Goal: Task Accomplishment & Management: Use online tool/utility

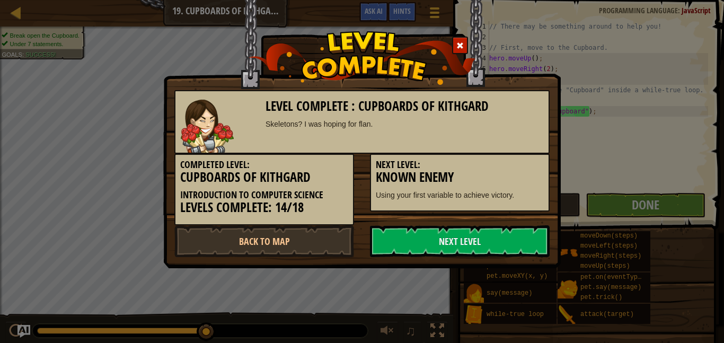
scroll to position [5, 2]
click at [473, 251] on link "Next Level" at bounding box center [460, 241] width 180 height 32
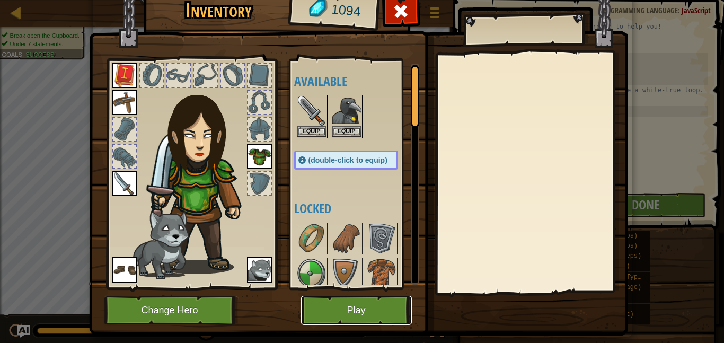
click at [370, 299] on button "Play" at bounding box center [356, 310] width 111 height 29
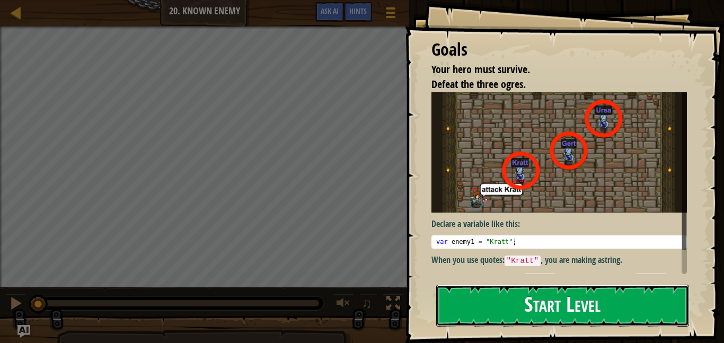
click at [546, 296] on button "Start Level" at bounding box center [562, 306] width 253 height 42
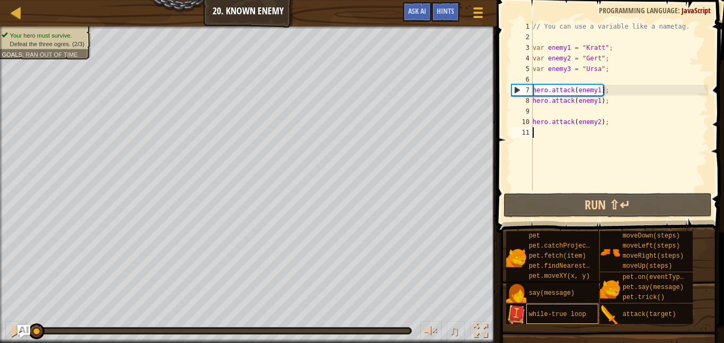
type textarea "0"
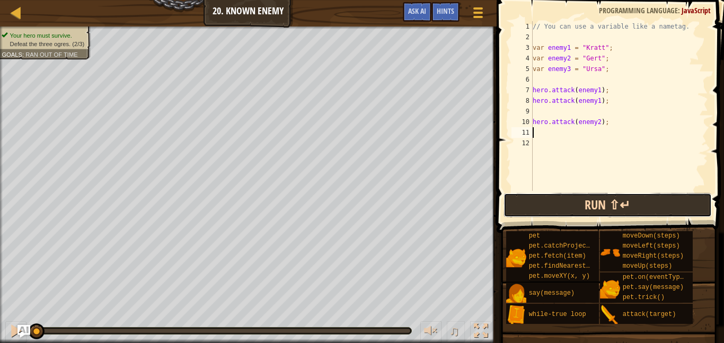
click at [544, 206] on button "Run ⇧↵" at bounding box center [608, 205] width 208 height 24
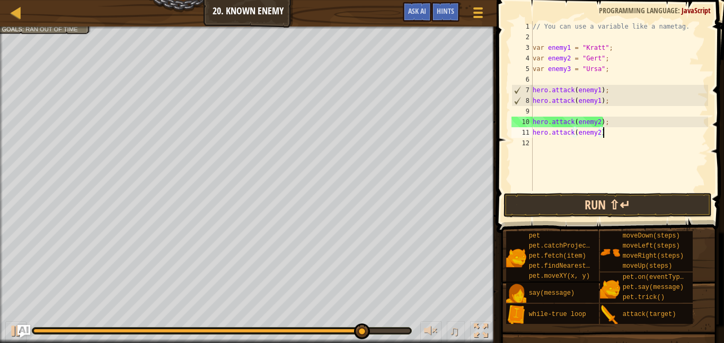
scroll to position [5, 10]
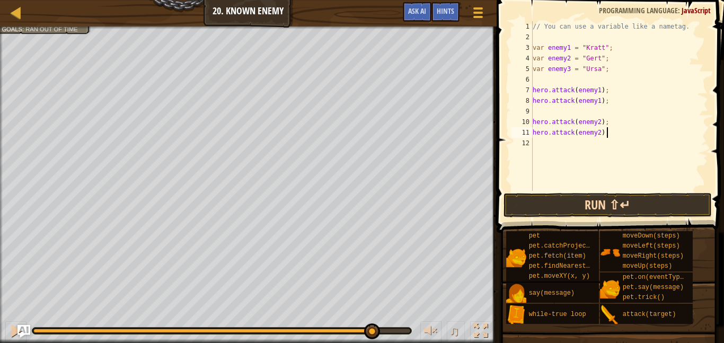
type textarea "hero.attack(enemy2);"
click at [582, 215] on button "Run ⇧↵" at bounding box center [608, 205] width 208 height 24
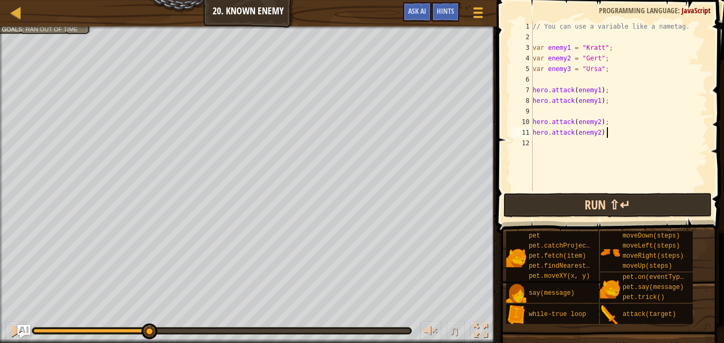
paste textarea "3"
paste textarea
type textarea "hero.attack(enemy3);"
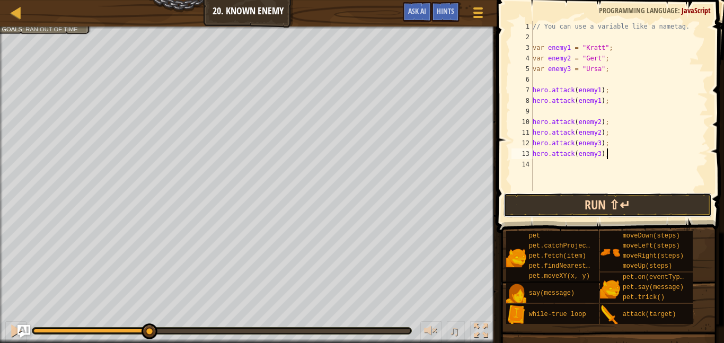
click at [573, 204] on button "Run ⇧↵" at bounding box center [608, 205] width 208 height 24
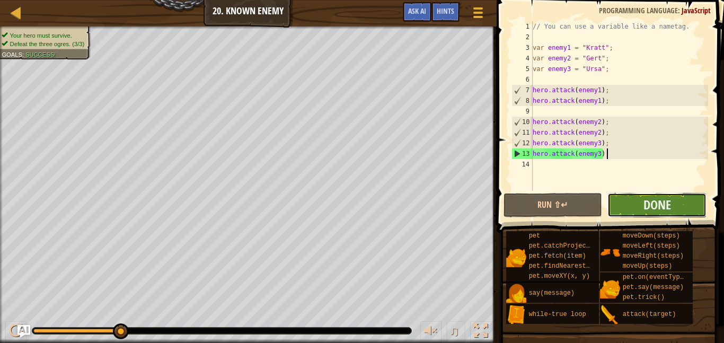
click at [622, 195] on button "Done" at bounding box center [657, 205] width 99 height 24
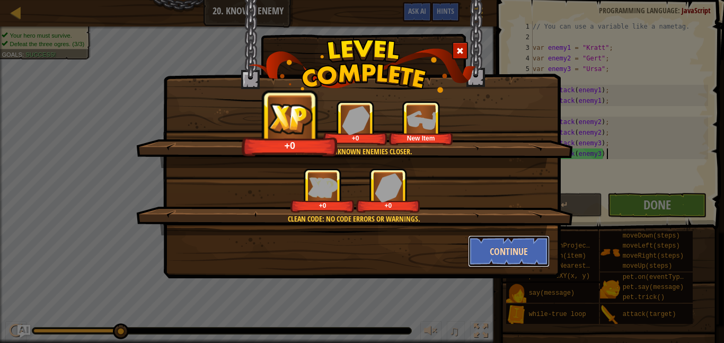
click at [526, 249] on button "Continue" at bounding box center [509, 251] width 82 height 32
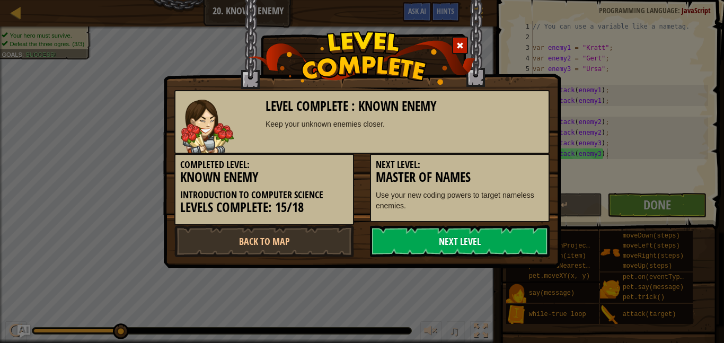
click at [479, 250] on link "Next Level" at bounding box center [460, 241] width 180 height 32
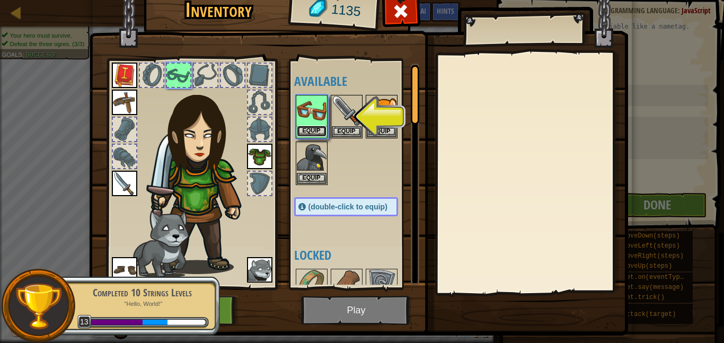
click at [316, 130] on button "Equip" at bounding box center [312, 131] width 30 height 11
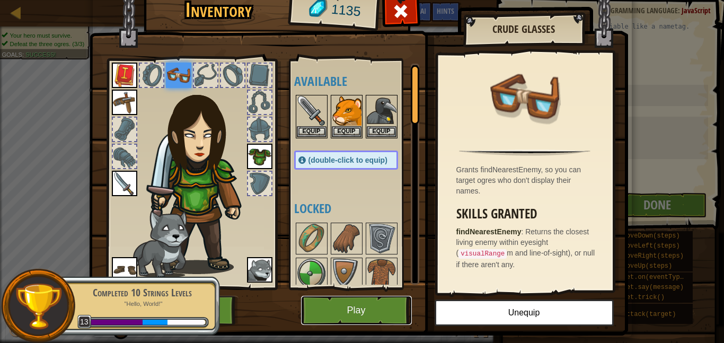
click at [382, 308] on button "Play" at bounding box center [356, 310] width 111 height 29
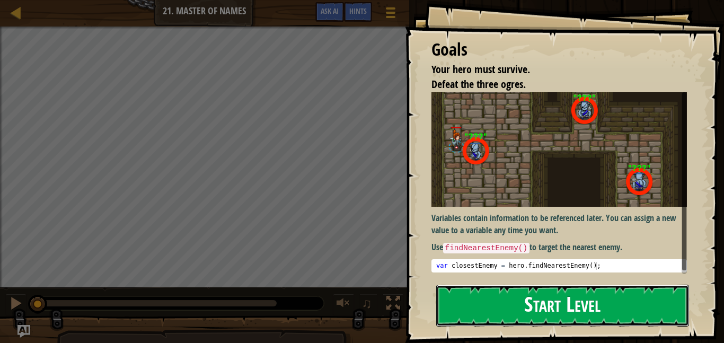
click at [490, 290] on button "Start Level" at bounding box center [562, 306] width 253 height 42
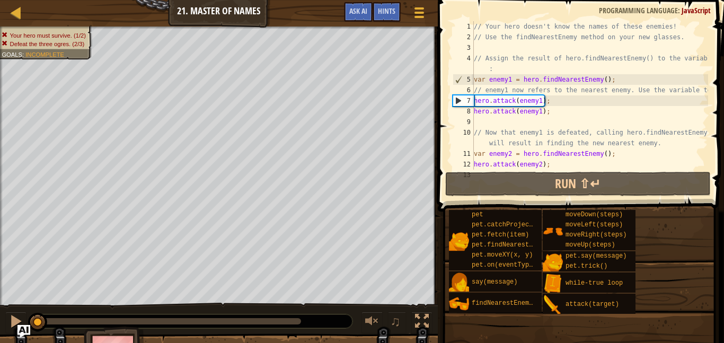
scroll to position [64, 0]
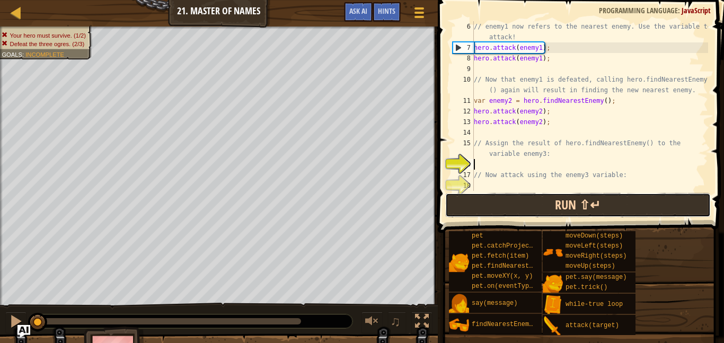
click at [449, 194] on button "Run ⇧↵" at bounding box center [578, 205] width 266 height 24
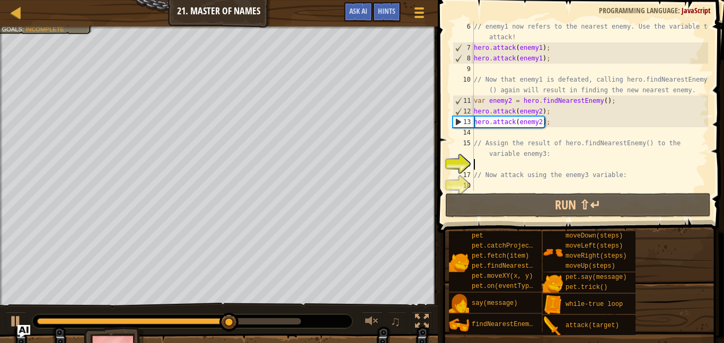
click at [561, 169] on div "// enemy1 now refers to the nearest enemy. Use the variable to attack! hero . a…" at bounding box center [590, 121] width 236 height 201
click at [564, 141] on div "// enemy1 now refers to the nearest enemy. Use the variable to attack! hero . a…" at bounding box center [590, 121] width 236 height 201
type textarea "// Assign the result of hero.findNearestEnemy() to the variable enemy3:"
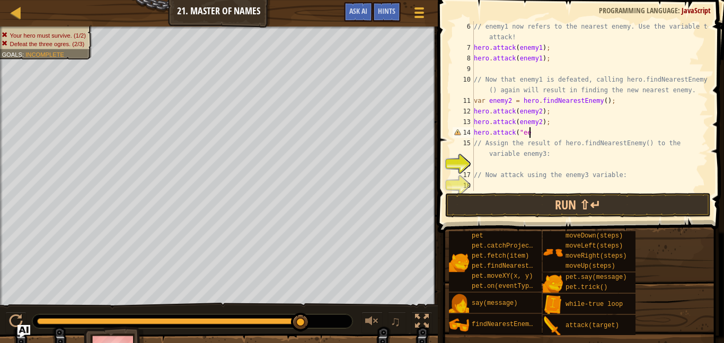
scroll to position [5, 7]
type textarea "hero.attack(enemy2);"
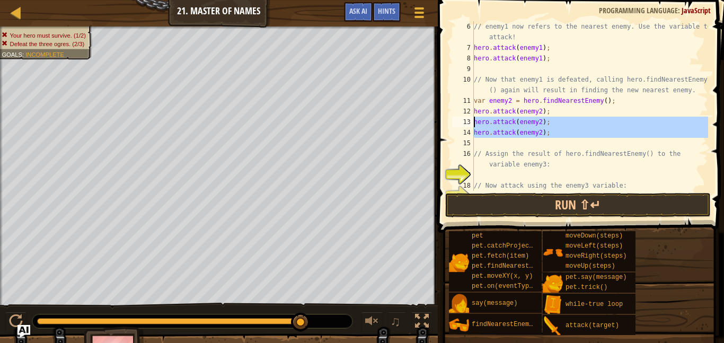
type textarea "hero.attack(enemy2);"
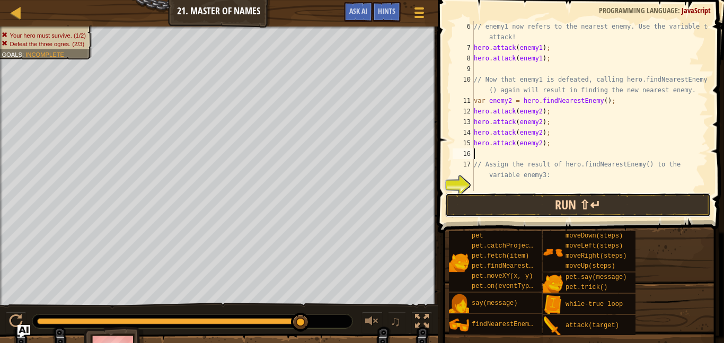
click at [595, 198] on button "Run ⇧↵" at bounding box center [578, 205] width 266 height 24
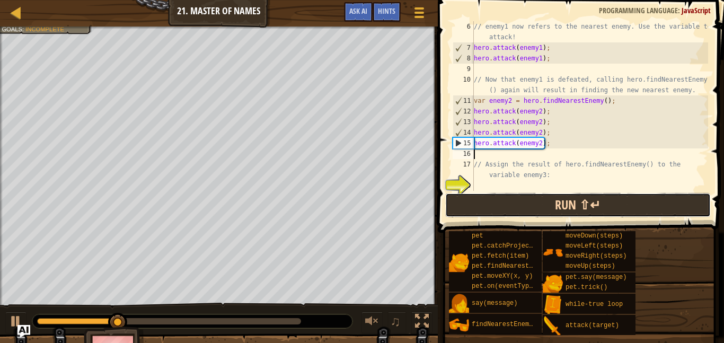
click at [593, 198] on button "Run ⇧↵" at bounding box center [578, 205] width 266 height 24
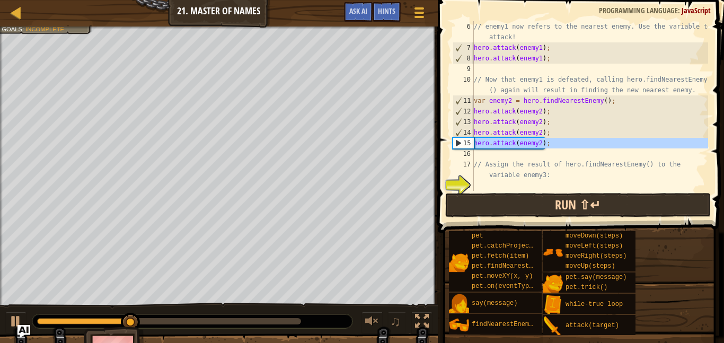
type textarea "hero.attack(enemy2); hero.attack(enemy2);"
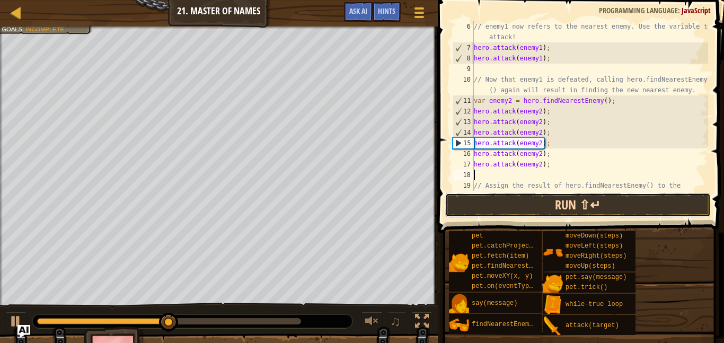
click at [622, 208] on button "Run ⇧↵" at bounding box center [578, 205] width 266 height 24
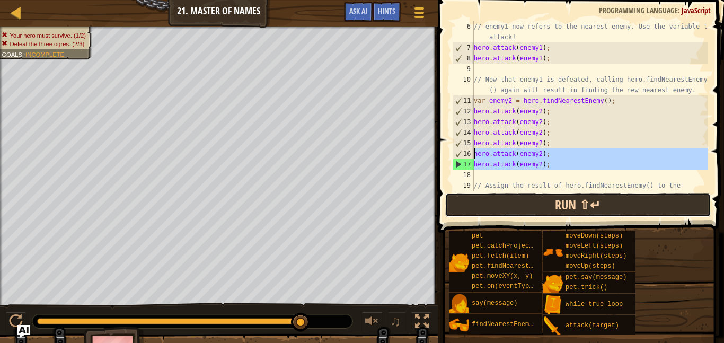
click at [454, 208] on button "Run ⇧↵" at bounding box center [578, 205] width 266 height 24
type textarea "hero.attack(enemy2);"
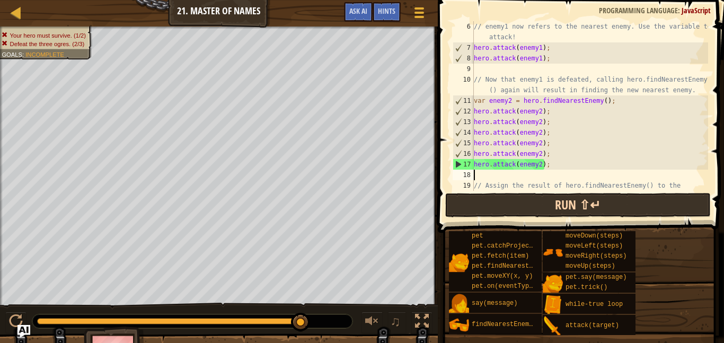
type textarea "// Assign the result of hero.findNearestEnemy() to the variable enemy3:"
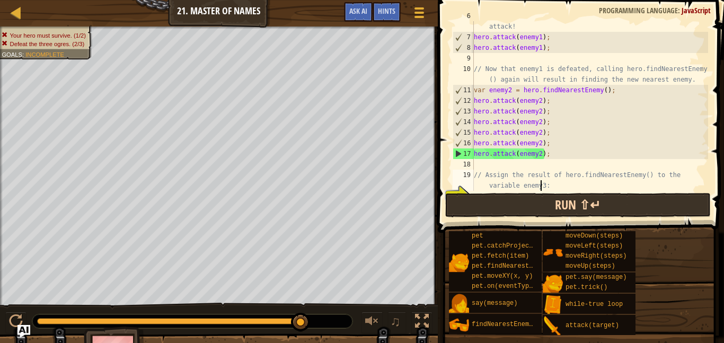
scroll to position [85, 0]
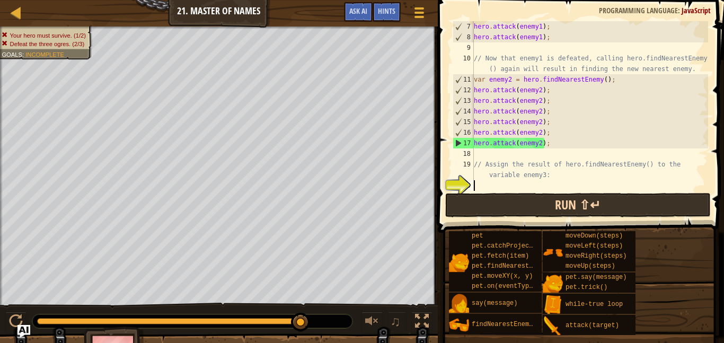
type textarea "// Assign the result of hero.findNearestEnemy() to the variable enemy3:"
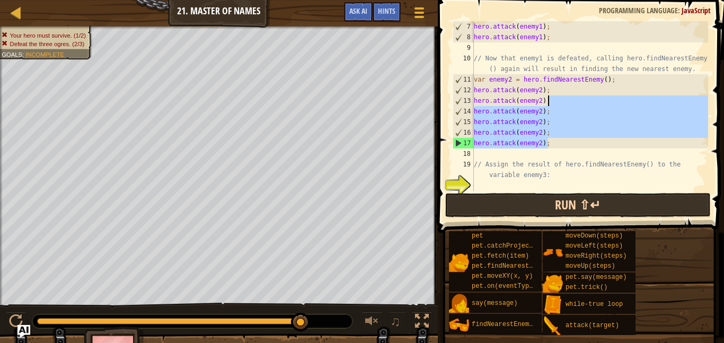
type textarea "hero.attack(enemy2);"
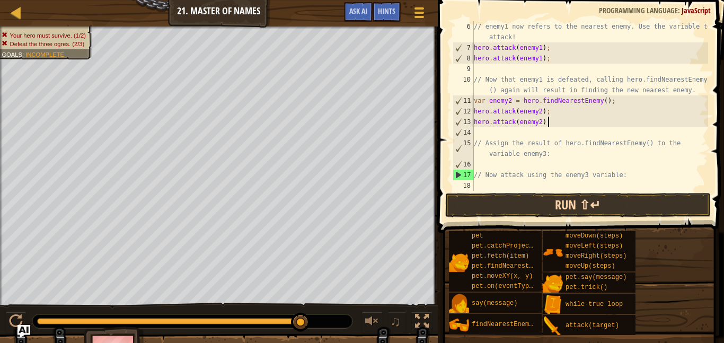
scroll to position [64, 0]
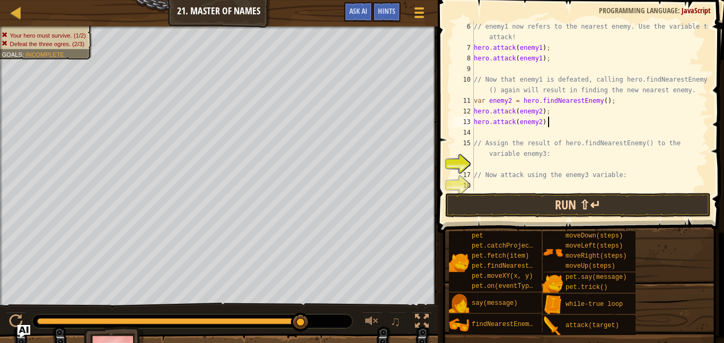
type textarea "// Assign the result of hero.findNearestEnemy() to the variable enemy3:"
type textarea "c"
click at [670, 164] on div "// enemy1 now refers to the nearest enemy. Use the variable to attack! hero . a…" at bounding box center [590, 121] width 236 height 201
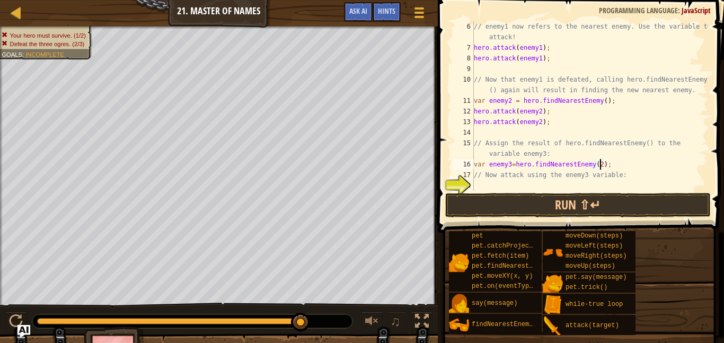
scroll to position [5, 18]
type textarea "// Now attack using the enemy3 variable:"
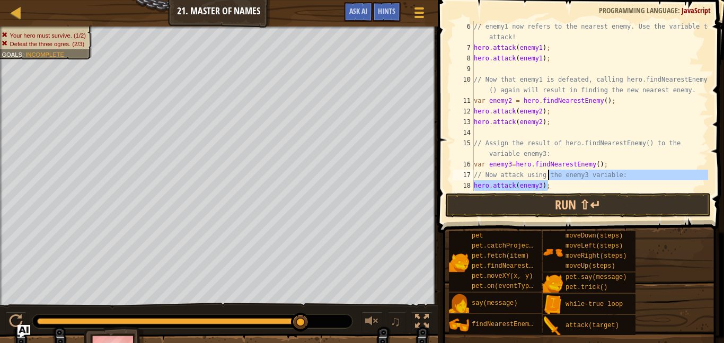
type textarea "hero.attack(enemy3);"
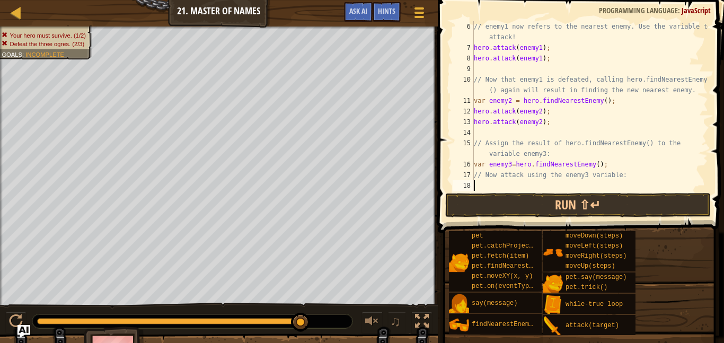
scroll to position [5, 0]
paste textarea "hero.attack(enemy3);"
type textarea "hero.attack(enemy3);"
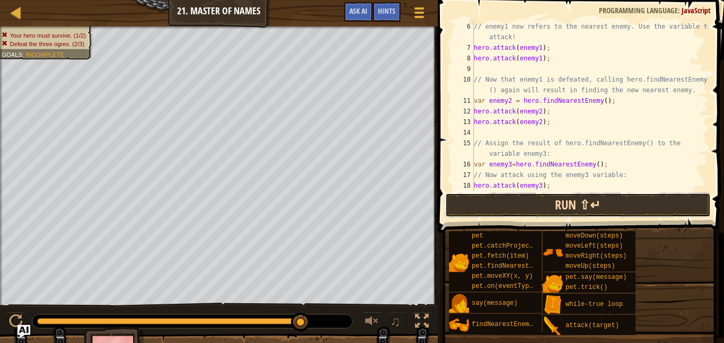
click at [644, 204] on button "Run ⇧↵" at bounding box center [578, 205] width 266 height 24
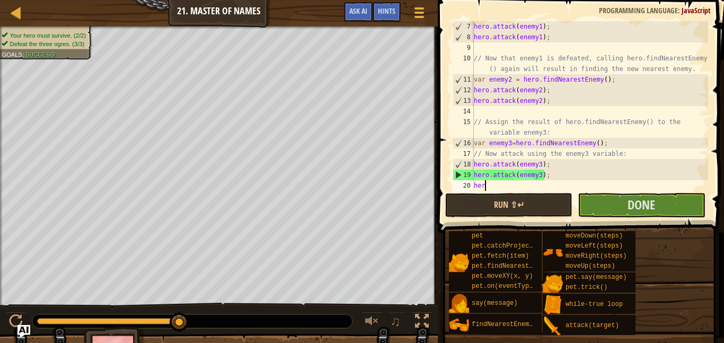
scroll to position [5, 1]
type textarea "h"
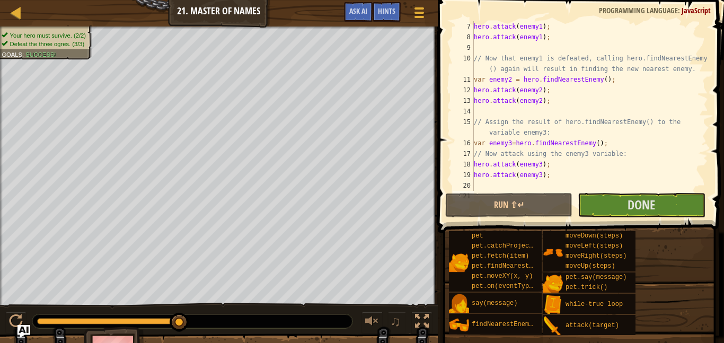
click at [544, 189] on div "hero . attack ( enemy1 ) ; hero . attack ( enemy1 ) ; // Now that enemy1 is def…" at bounding box center [590, 116] width 236 height 191
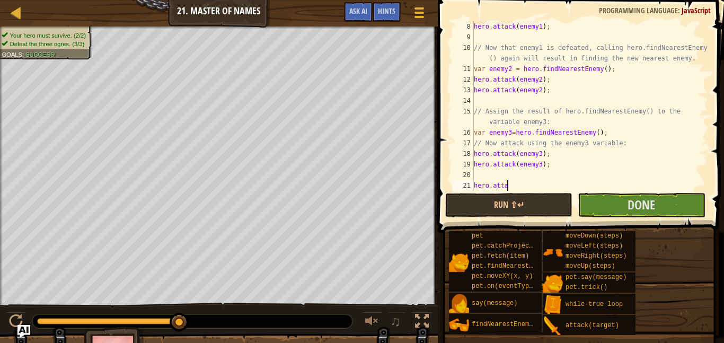
type textarea "hero.attack"
type textarea "var enemy4=hero.findNearestEnemy();"
type textarea "hero.attack"
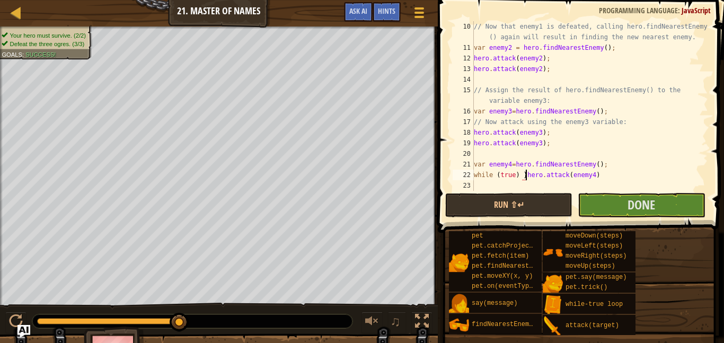
scroll to position [5, 7]
type textarea "hero.attack(enemy4)"
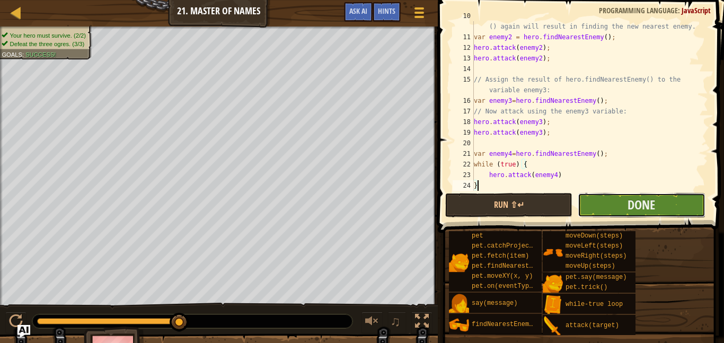
click at [666, 210] on button "Done" at bounding box center [641, 205] width 127 height 24
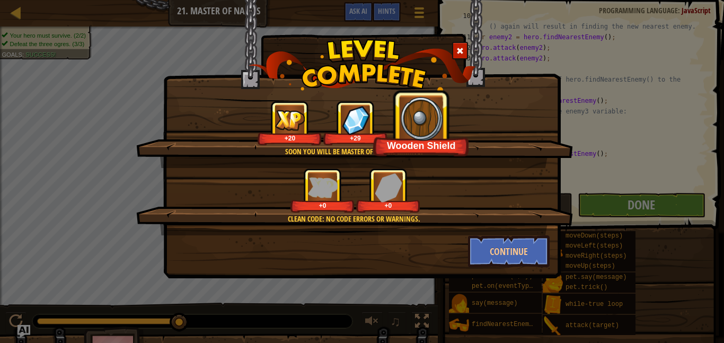
click at [460, 49] on span at bounding box center [459, 50] width 7 height 7
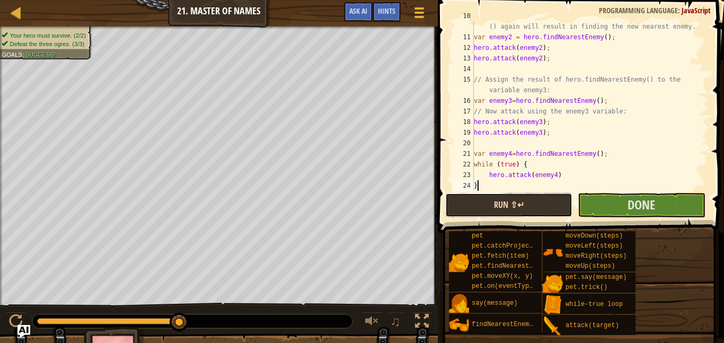
click at [504, 209] on button "Run ⇧↵" at bounding box center [508, 205] width 127 height 24
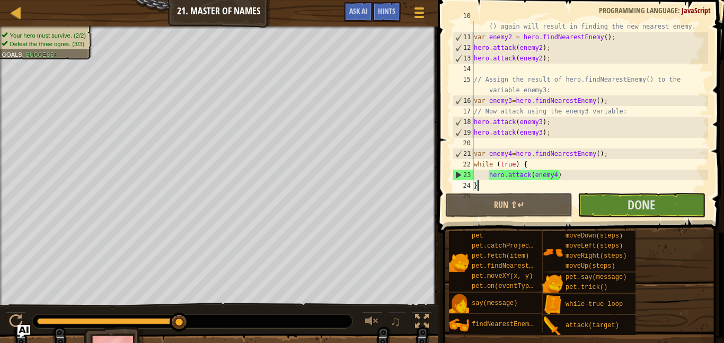
click at [579, 153] on div "// Now that enemy1 is defeated, calling hero.findNearestEnemy () again will res…" at bounding box center [590, 111] width 236 height 201
click at [593, 153] on div "// Now that enemy1 is defeated, calling hero.findNearestEnemy () again will res…" at bounding box center [590, 111] width 236 height 201
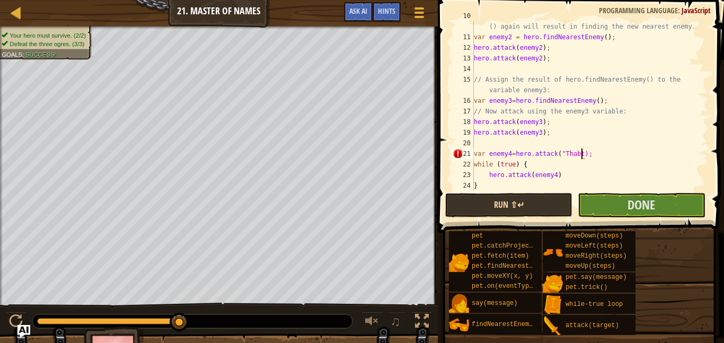
scroll to position [5, 16]
click at [602, 204] on button "Done" at bounding box center [641, 205] width 127 height 24
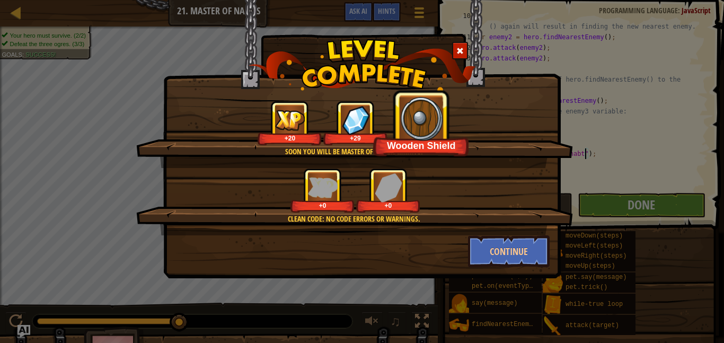
click at [458, 49] on span at bounding box center [459, 50] width 7 height 7
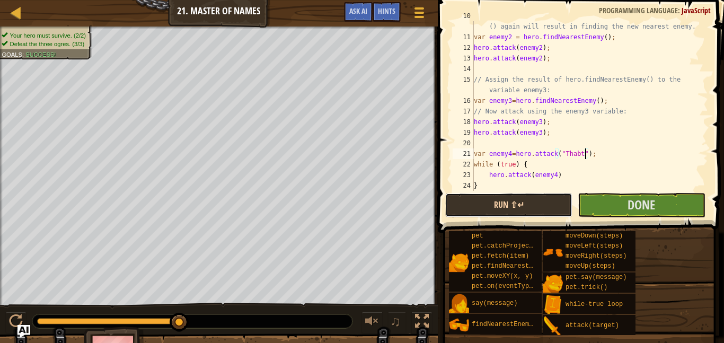
click at [500, 205] on button "Run ⇧↵" at bounding box center [508, 205] width 127 height 24
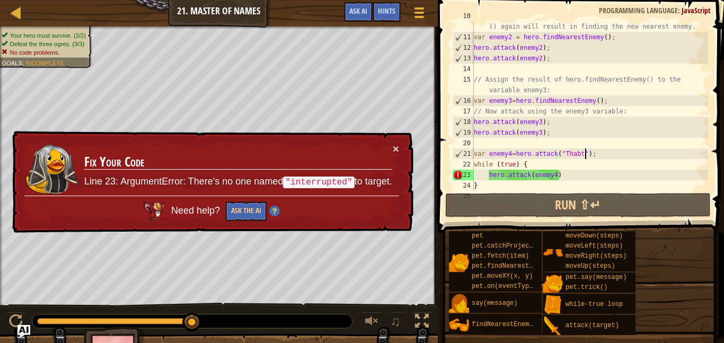
click at [391, 153] on td "Fix Your Code Line 23: ArgumentError: There's no one named "interrupted" to tar…" at bounding box center [238, 169] width 309 height 52
click at [553, 155] on div "// Now that enemy1 is defeated, calling hero.findNearestEnemy () again will res…" at bounding box center [590, 111] width 236 height 201
click at [555, 156] on div "// Now that enemy1 is defeated, calling hero.findNearestEnemy () again will res…" at bounding box center [590, 111] width 236 height 201
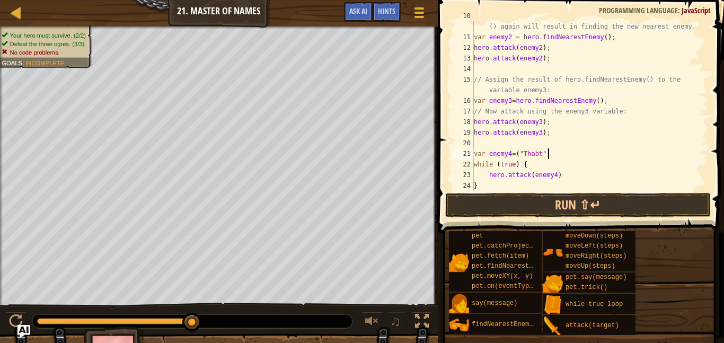
scroll to position [5, 10]
click at [562, 204] on button "Run ⇧↵" at bounding box center [578, 205] width 266 height 24
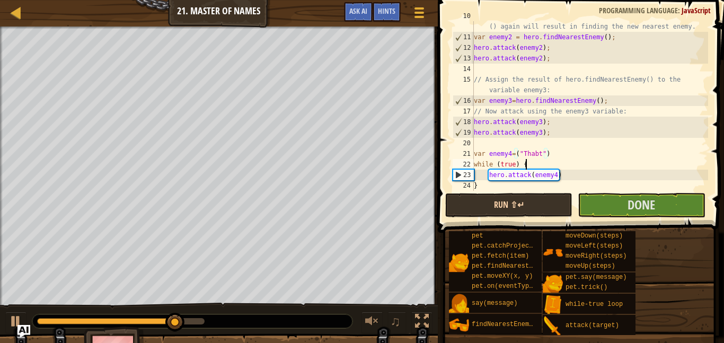
scroll to position [5, 7]
type textarea "}"
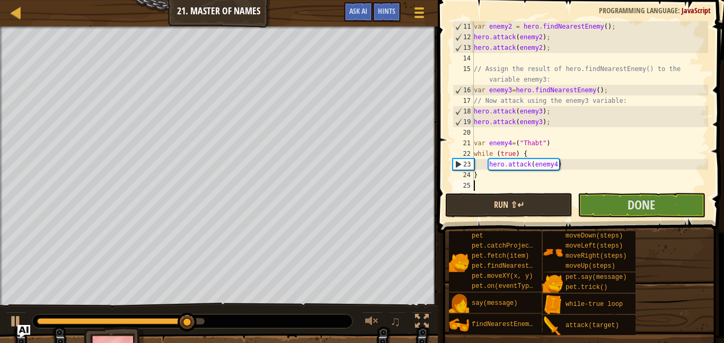
scroll to position [138, 0]
type textarea "}"
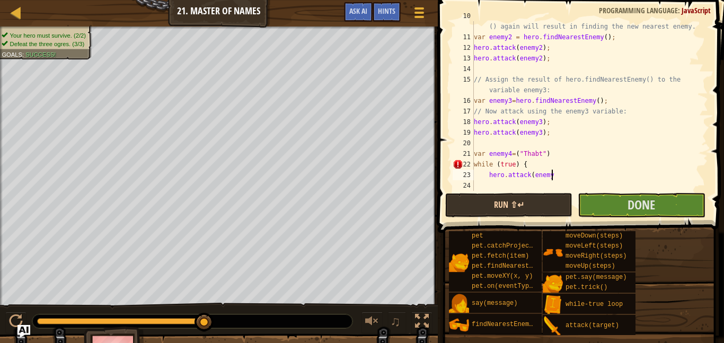
scroll to position [127, 0]
type textarea "h"
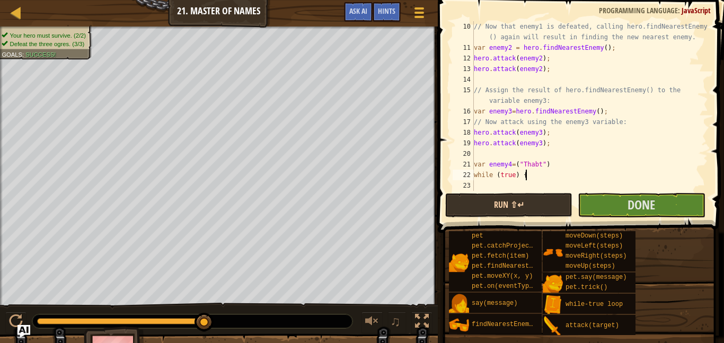
scroll to position [117, 0]
type textarea "w"
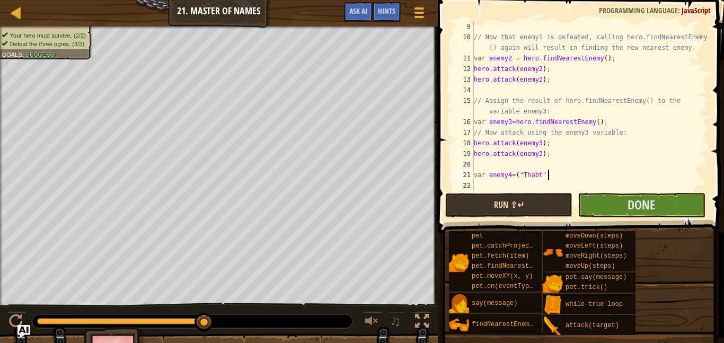
scroll to position [106, 0]
type textarea "v"
click at [663, 212] on button "Done" at bounding box center [641, 205] width 127 height 24
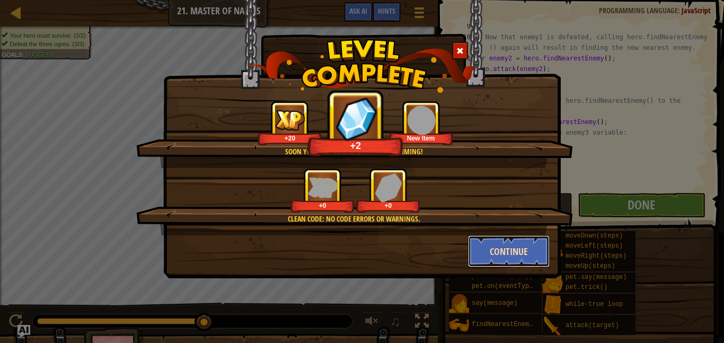
click at [499, 240] on button "Continue" at bounding box center [509, 251] width 82 height 32
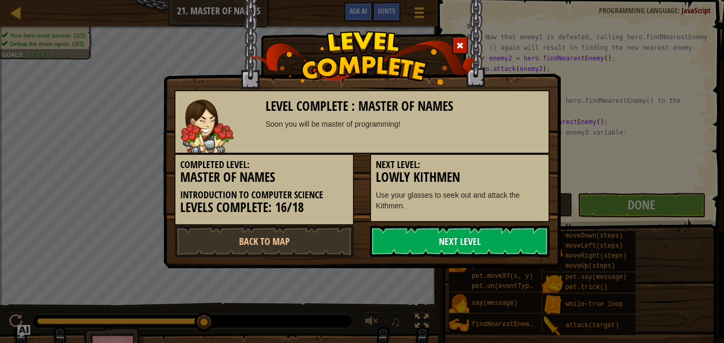
click at [468, 244] on link "Next Level" at bounding box center [460, 241] width 180 height 32
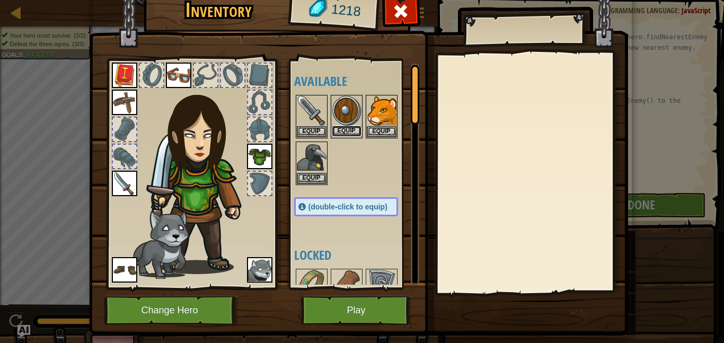
click at [348, 134] on button "Equip" at bounding box center [347, 131] width 30 height 11
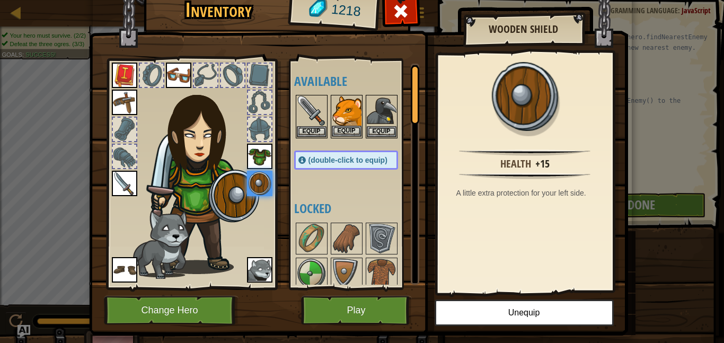
click at [341, 111] on img at bounding box center [347, 111] width 30 height 30
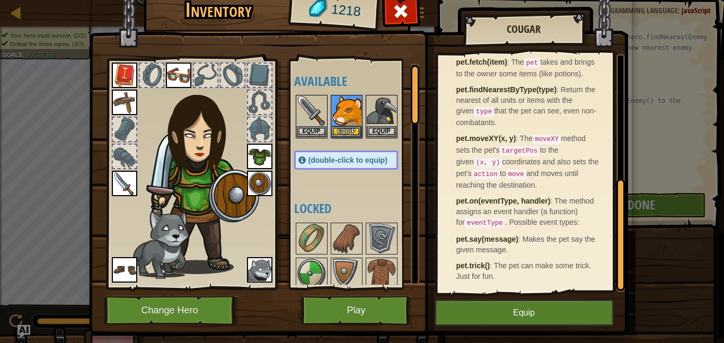
scroll to position [284, 0]
drag, startPoint x: 620, startPoint y: 81, endPoint x: 674, endPoint y: 224, distance: 152.5
click at [674, 224] on div "Inventory 1218 Available Equip Equip Equip Equip Equip Equip Equip Equip Equip …" at bounding box center [362, 171] width 724 height 343
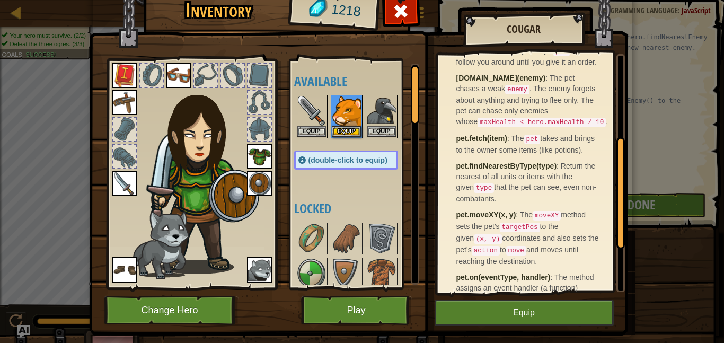
scroll to position [178, 0]
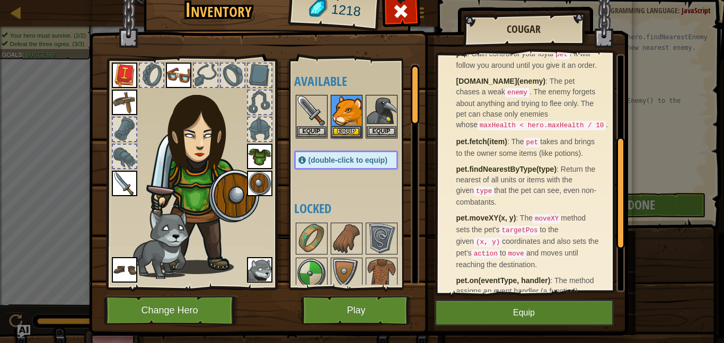
drag, startPoint x: 622, startPoint y: 221, endPoint x: 631, endPoint y: 171, distance: 50.6
click at [631, 171] on div "Inventory 1218 Available Equip Equip Equip Equip Equip Equip Equip Equip Equip …" at bounding box center [362, 162] width 539 height 350
click at [388, 116] on img at bounding box center [382, 111] width 30 height 30
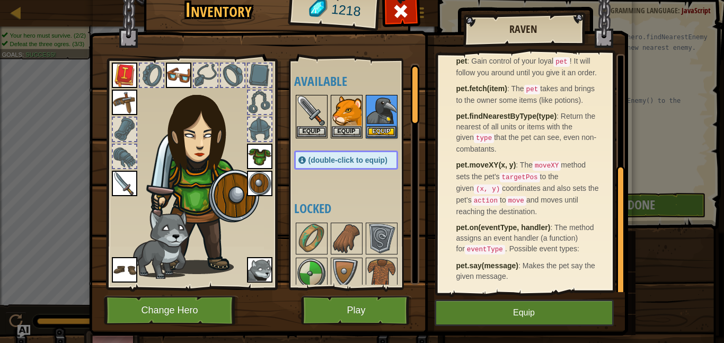
scroll to position [209, 0]
drag, startPoint x: 620, startPoint y: 143, endPoint x: 667, endPoint y: 287, distance: 151.9
click at [667, 287] on div "Inventory 1218 Available Equip Equip Equip Equip Equip Equip Equip Equip Equip …" at bounding box center [362, 171] width 724 height 343
click at [250, 271] on img at bounding box center [259, 269] width 25 height 25
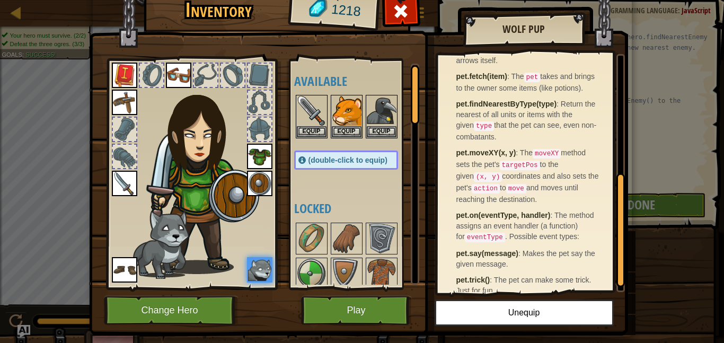
scroll to position [273, 0]
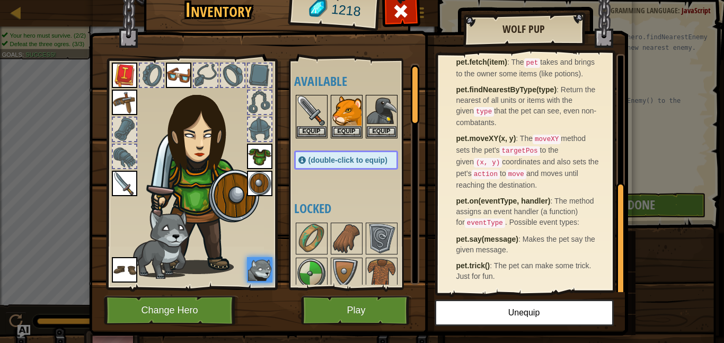
drag, startPoint x: 621, startPoint y: 100, endPoint x: 645, endPoint y: 247, distance: 149.3
click at [645, 247] on div "Inventory 1218 Available Equip Equip Equip Equip Equip Equip Equip Equip Equip …" at bounding box center [362, 171] width 724 height 343
click at [353, 131] on button "Equip" at bounding box center [347, 131] width 30 height 11
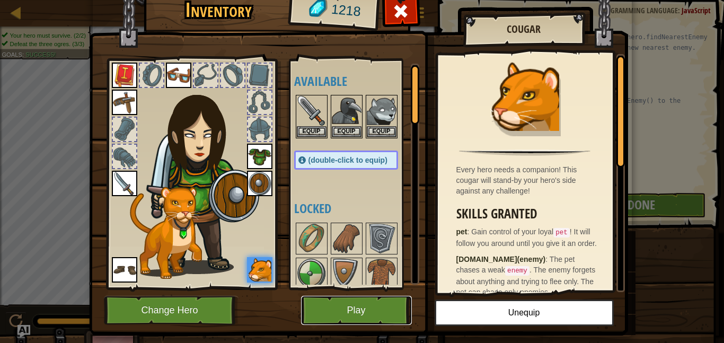
click at [338, 304] on button "Play" at bounding box center [356, 310] width 111 height 29
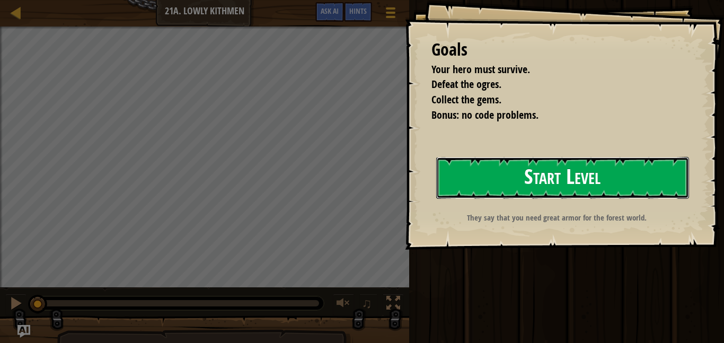
click at [478, 182] on button "Start Level" at bounding box center [562, 178] width 253 height 42
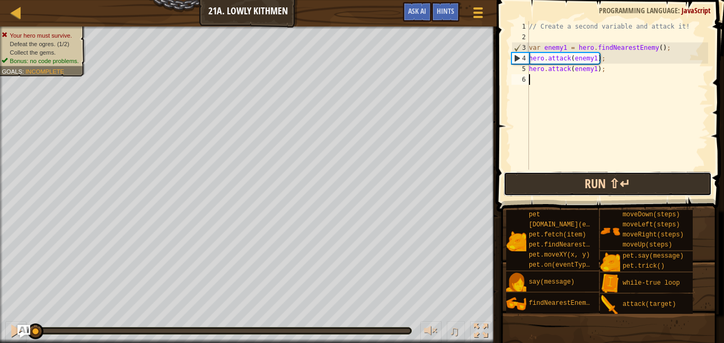
click at [561, 194] on button "Run ⇧↵" at bounding box center [608, 184] width 208 height 24
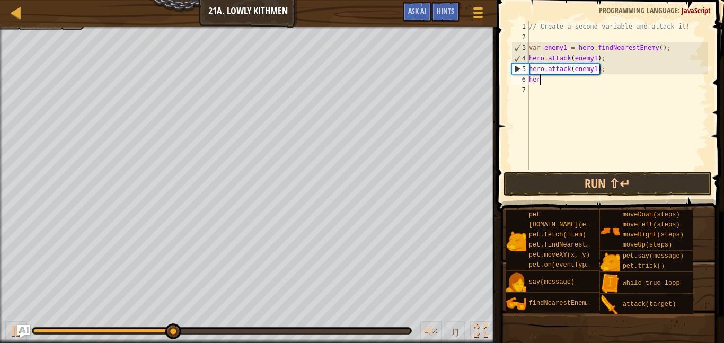
scroll to position [5, 1]
type textarea "h"
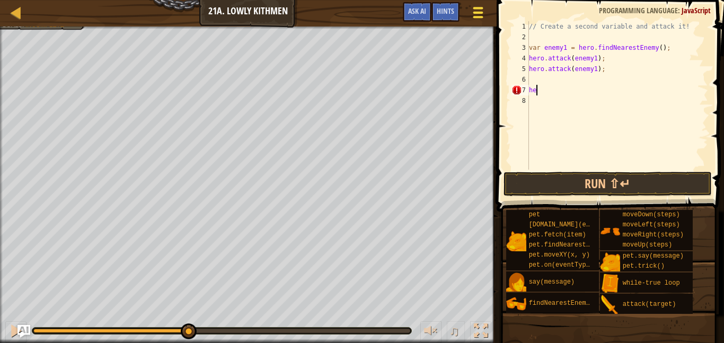
type textarea "h"
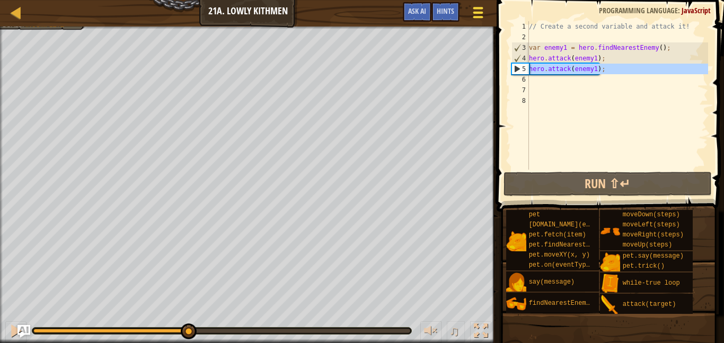
type textarea "hero.attack(enemy1); hero.attack(enemy1);"
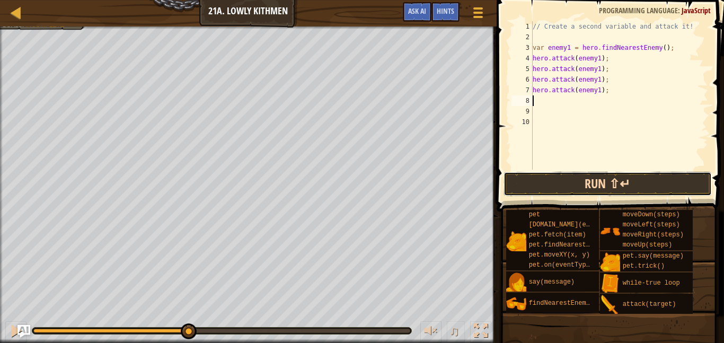
click at [511, 175] on button "Run ⇧↵" at bounding box center [608, 184] width 208 height 24
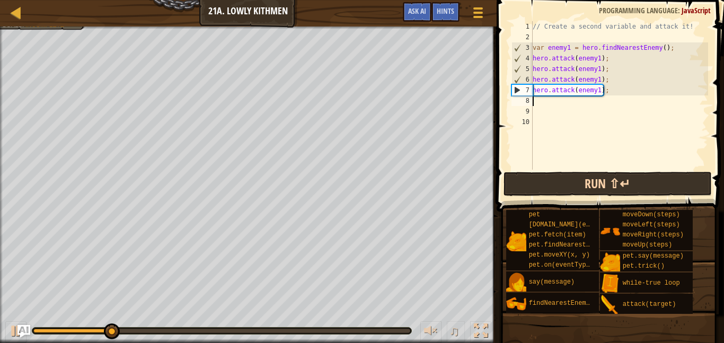
type textarea "hero.attack(enemy1);"
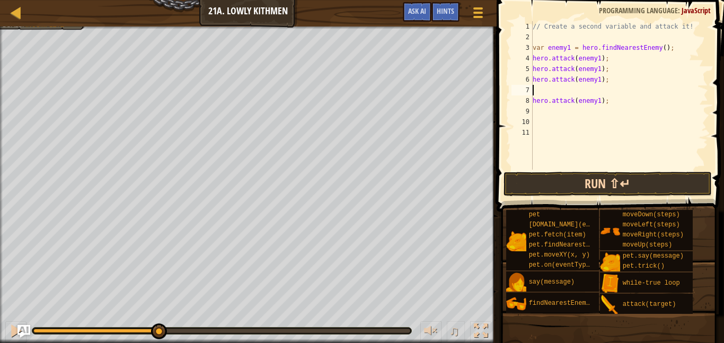
type textarea "hero.attack(enemy1);"
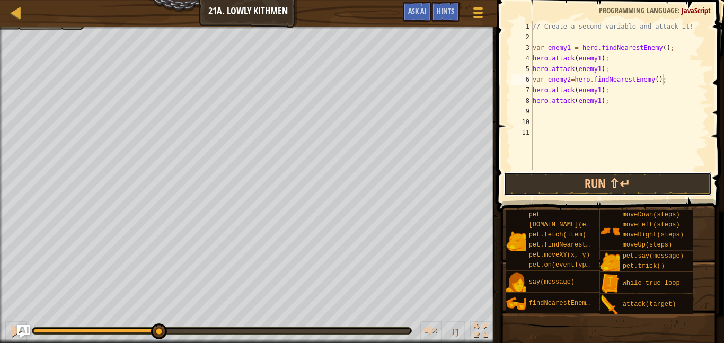
click at [340, 104] on div "Map Introduction to Computer Science 21a. Lowly Kithmen Game Menu Done Hints As…" at bounding box center [362, 171] width 724 height 343
click at [601, 95] on div "// Create a second variable and attack it! var enemy1 = hero . findNearestEnemy…" at bounding box center [620, 106] width 178 height 170
click at [595, 185] on button "Run ⇧↵" at bounding box center [608, 184] width 208 height 24
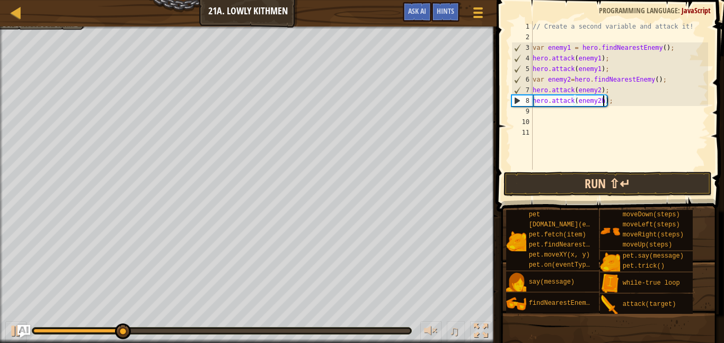
scroll to position [5, 10]
type textarea "hero.attack(enemy2);"
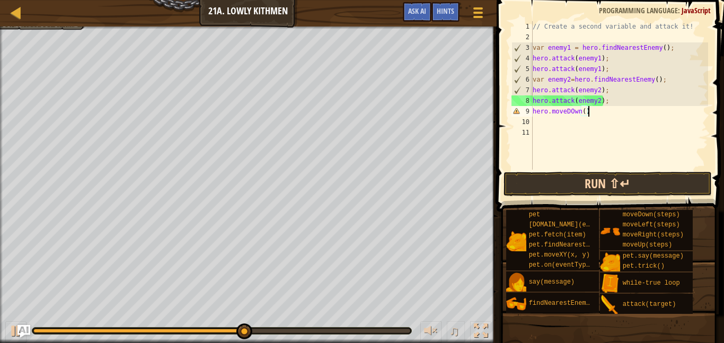
type textarea "hero.moveDOwn();"
type textarea "hero.moveRight(2);"
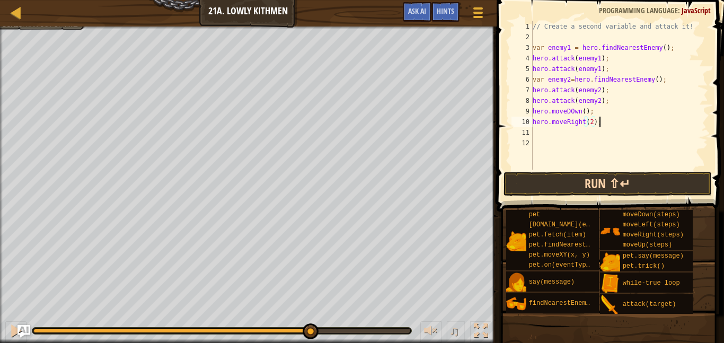
scroll to position [5, 0]
click at [656, 188] on button "Run ⇧↵" at bounding box center [608, 184] width 208 height 24
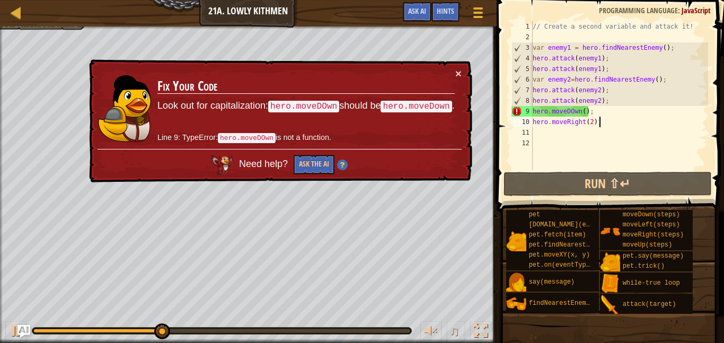
click at [572, 109] on div "// Create a second variable and attack it! var enemy1 = hero . findNearestEnemy…" at bounding box center [620, 106] width 178 height 170
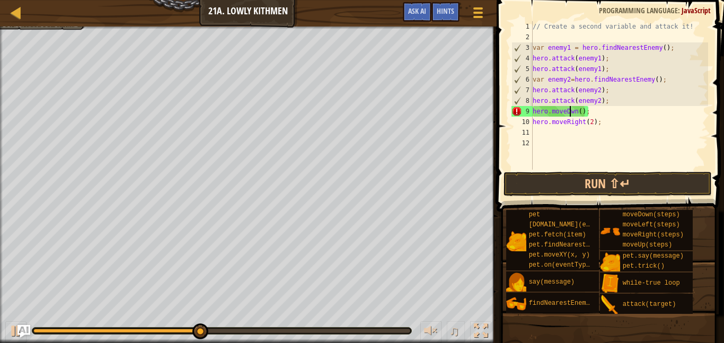
scroll to position [5, 6]
type textarea "hero.moveDown();"
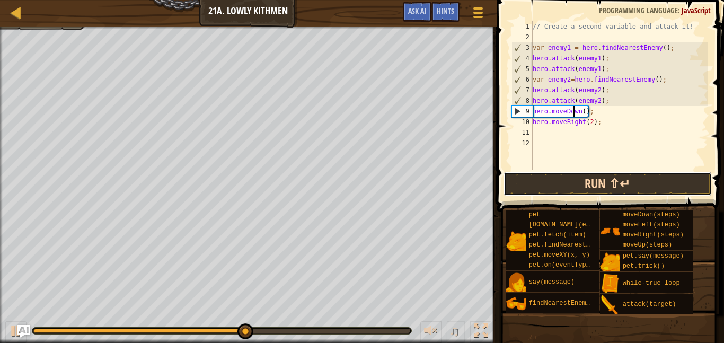
click at [585, 181] on button "Run ⇧↵" at bounding box center [608, 184] width 208 height 24
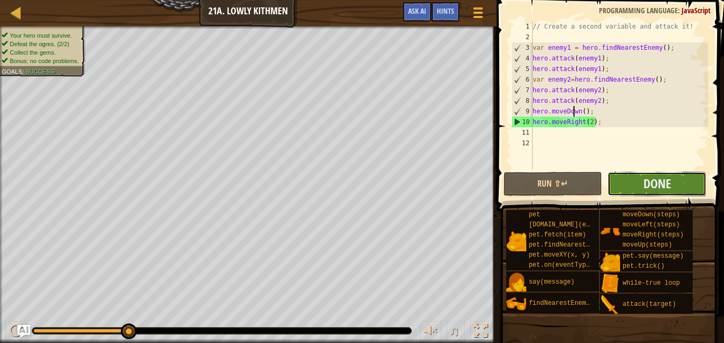
click at [671, 192] on button "Done" at bounding box center [657, 184] width 99 height 24
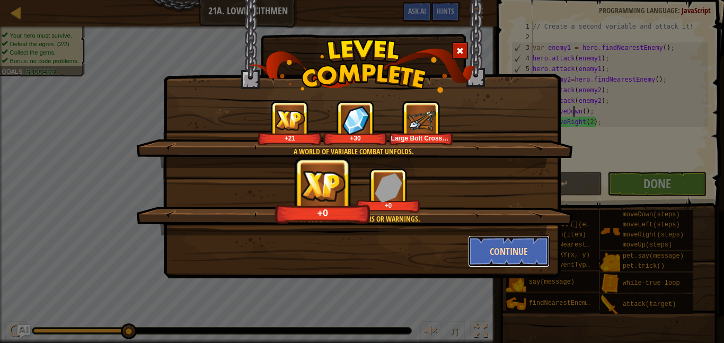
click at [507, 243] on button "Continue" at bounding box center [509, 251] width 82 height 32
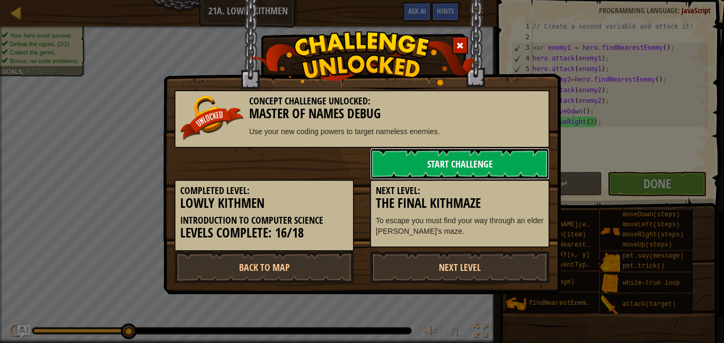
click at [444, 155] on link "Start Challenge" at bounding box center [460, 164] width 180 height 32
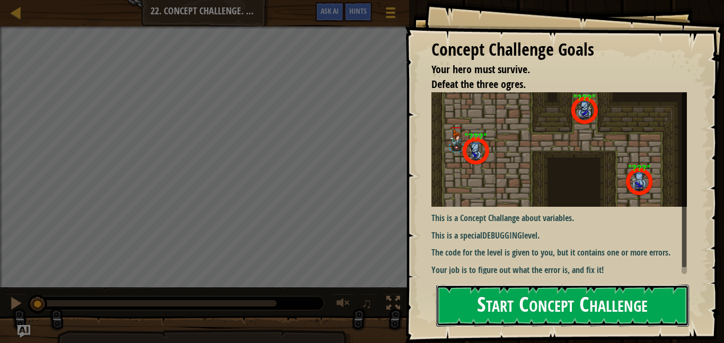
click at [462, 317] on button "Start Concept Challenge" at bounding box center [562, 306] width 253 height 42
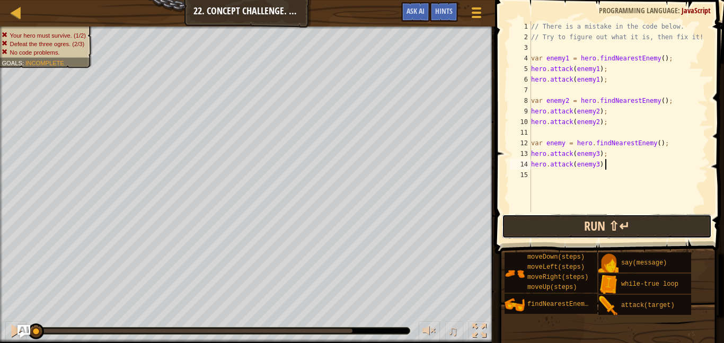
click at [519, 231] on button "Run ⇧↵" at bounding box center [607, 226] width 210 height 24
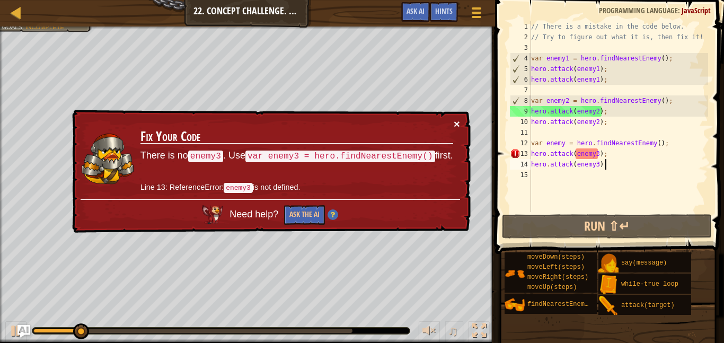
click at [456, 127] on button "×" at bounding box center [457, 123] width 6 height 11
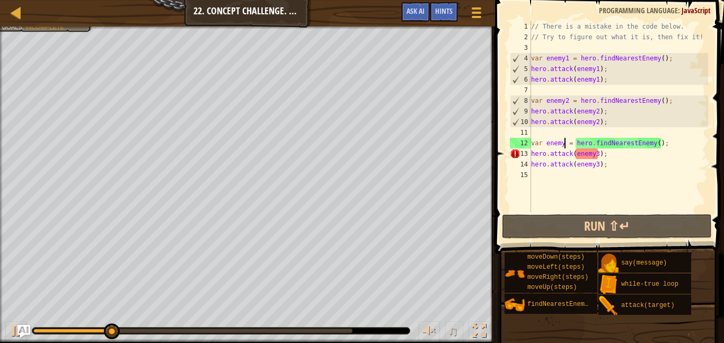
click at [566, 143] on div "// There is a mistake in the code below. // Try to figure out what it is, then …" at bounding box center [618, 127] width 179 height 212
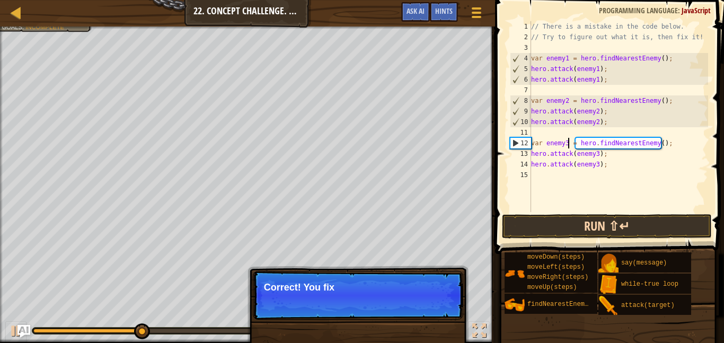
type textarea "var enemy3 = hero.findNearestEnemy();"
click at [552, 217] on button "Run ⇧↵" at bounding box center [607, 226] width 210 height 24
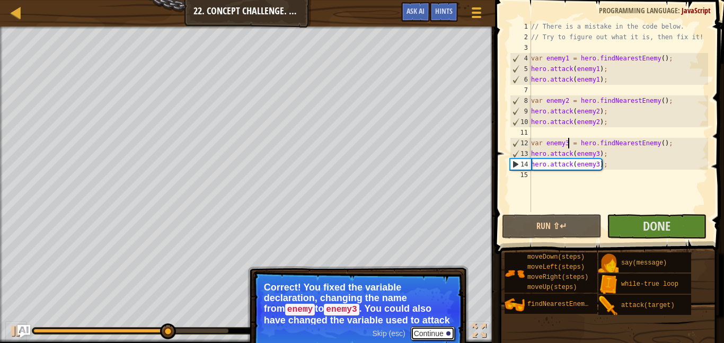
click at [431, 331] on button "Continue" at bounding box center [433, 334] width 44 height 14
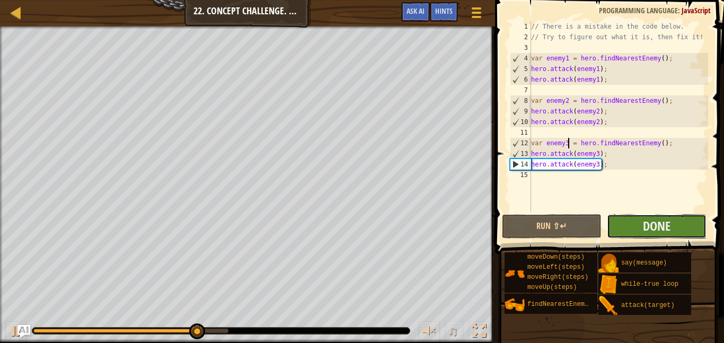
click at [622, 232] on button "Done" at bounding box center [657, 226] width 100 height 24
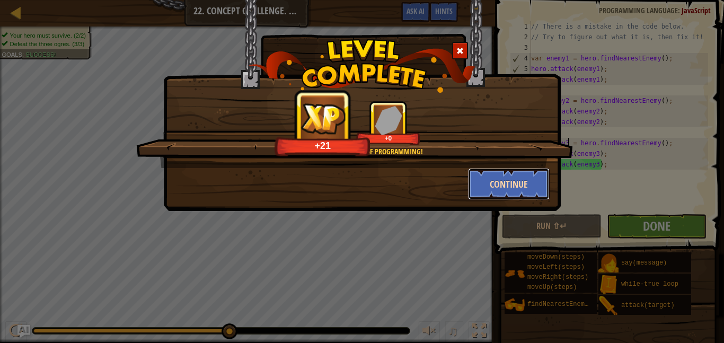
click at [512, 189] on button "Continue" at bounding box center [509, 184] width 82 height 32
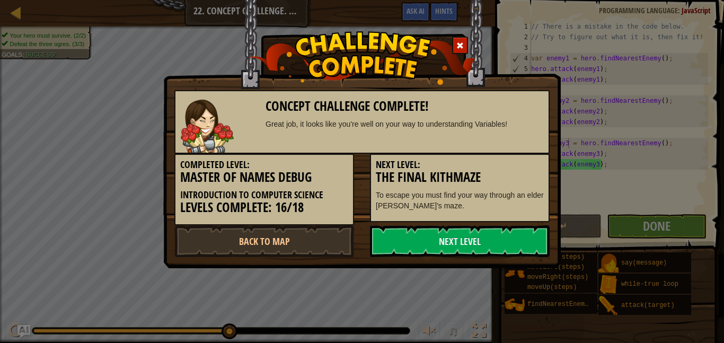
click at [17, 28] on div "Concept Challenge Complete! Great job, it looks like you're well on your way to…" at bounding box center [362, 171] width 724 height 343
click at [233, 102] on img at bounding box center [207, 126] width 53 height 53
click at [247, 241] on link "Back to Map" at bounding box center [264, 241] width 180 height 32
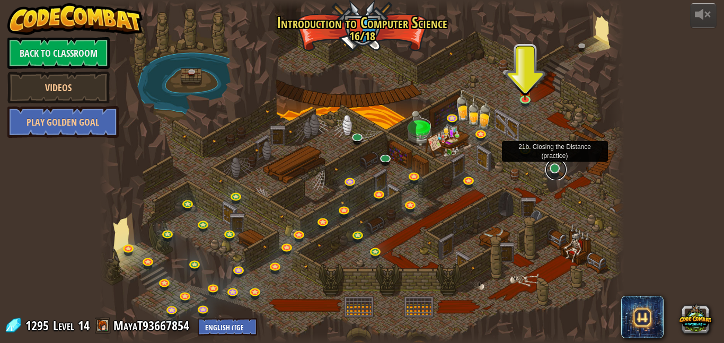
click at [560, 169] on link at bounding box center [556, 169] width 21 height 21
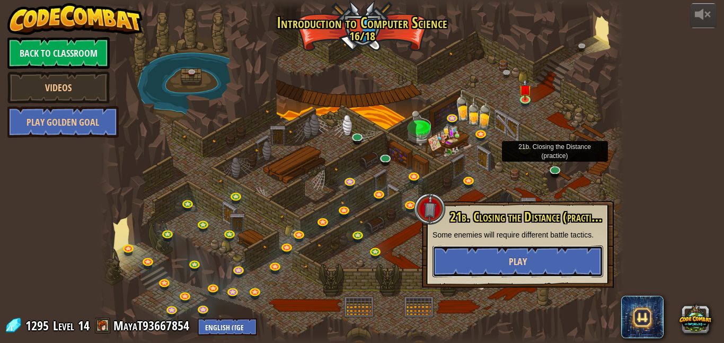
click at [475, 251] on button "Play" at bounding box center [518, 261] width 171 height 32
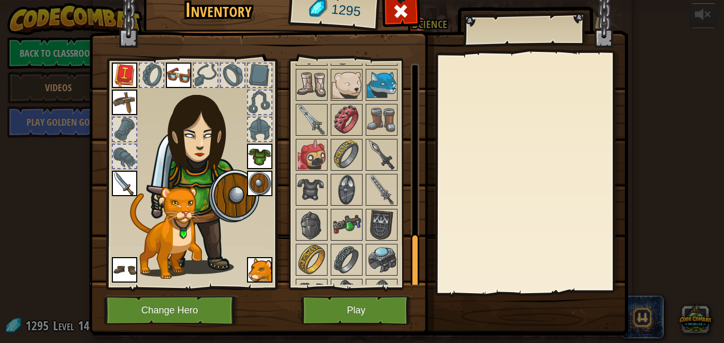
scroll to position [706, 0]
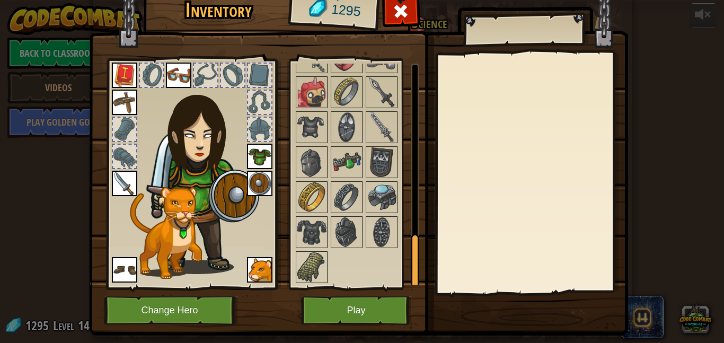
drag, startPoint x: 417, startPoint y: 109, endPoint x: 495, endPoint y: 317, distance: 222.0
click at [495, 317] on div "Inventory 1295 Available Equip Equip Equip Equip Equip Equip Equip Equip Equip …" at bounding box center [362, 162] width 539 height 350
click at [415, 318] on img at bounding box center [358, 143] width 539 height 385
click at [385, 319] on button "Play" at bounding box center [356, 310] width 111 height 29
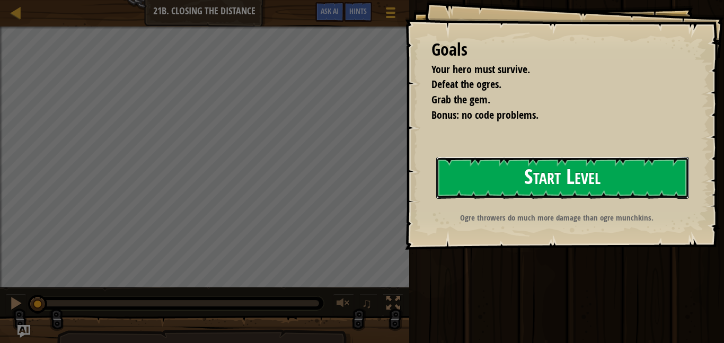
click at [515, 195] on button "Start Level" at bounding box center [562, 178] width 253 height 42
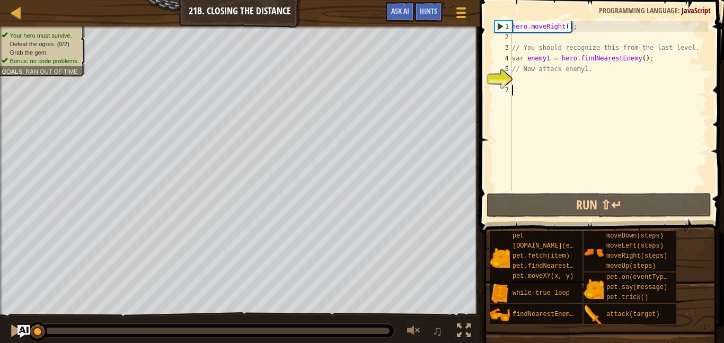
type textarea "\"
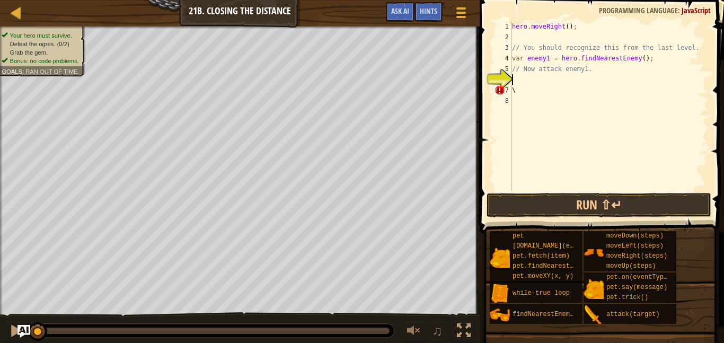
type textarea "\"
type textarea "hero.attack(enemy1);"
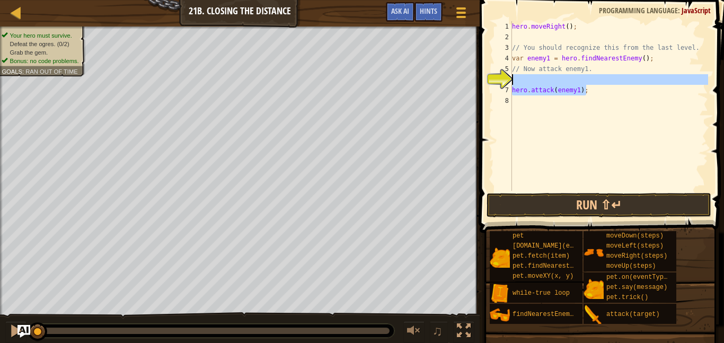
scroll to position [5, 0]
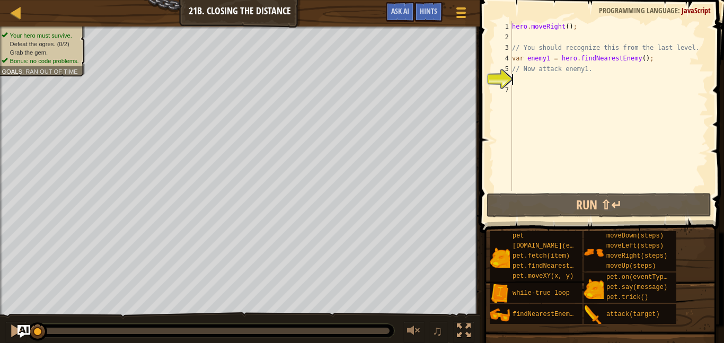
paste textarea "hero.attack(enemy1);"
type textarea "hero.attack(enemy1);"
paste textarea
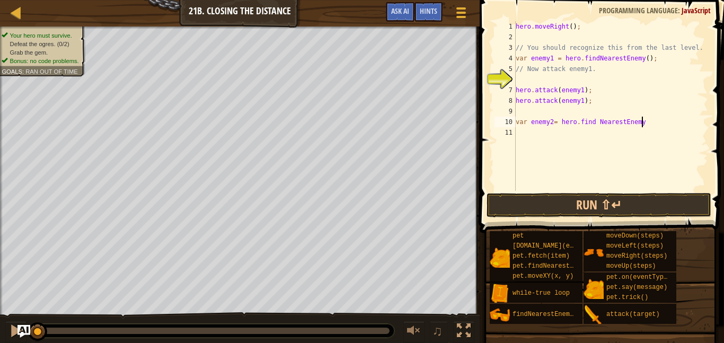
scroll to position [5, 17]
type textarea "var enemy2= hero.find NearestEnemy();"
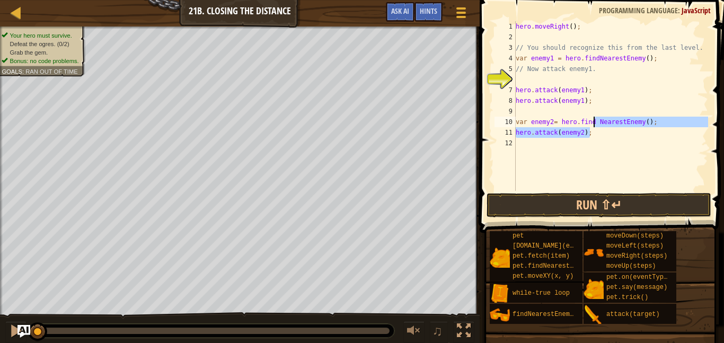
type textarea "hero.attack(enemy2);"
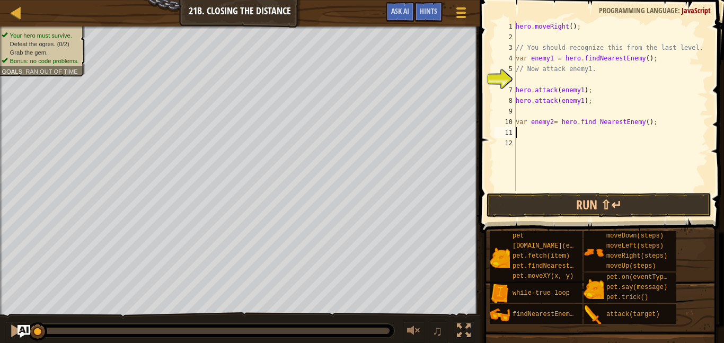
paste textarea "hero.attack(enemy2);"
type textarea "hero.attack(enemy2);"
click at [522, 111] on div "hero . moveRight ( ) ; // You should recognize this from the last level. var en…" at bounding box center [611, 116] width 195 height 191
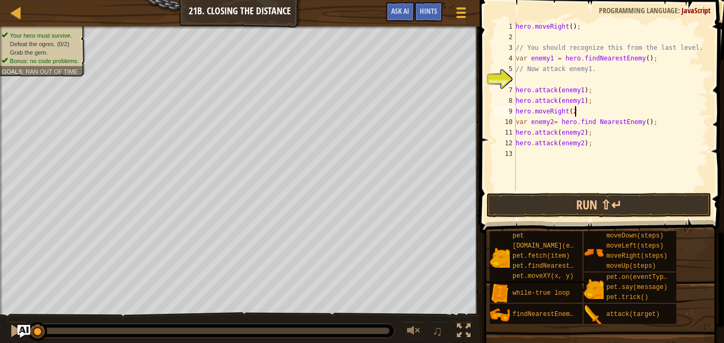
type textarea "hero.moveRight(2)"
click at [557, 168] on div "hero . moveRight ( ) ; // You should recognize this from the last level. var en…" at bounding box center [611, 116] width 195 height 191
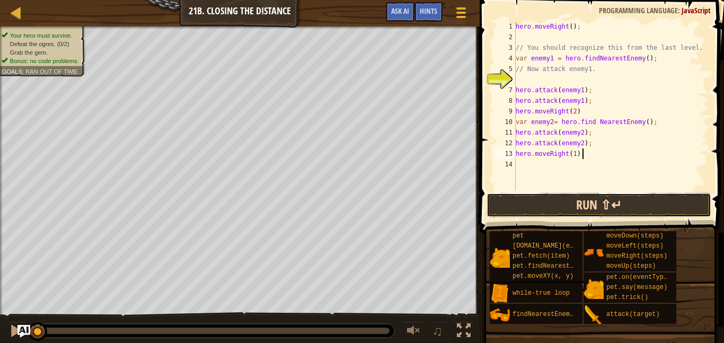
click at [568, 204] on button "Run ⇧↵" at bounding box center [599, 205] width 225 height 24
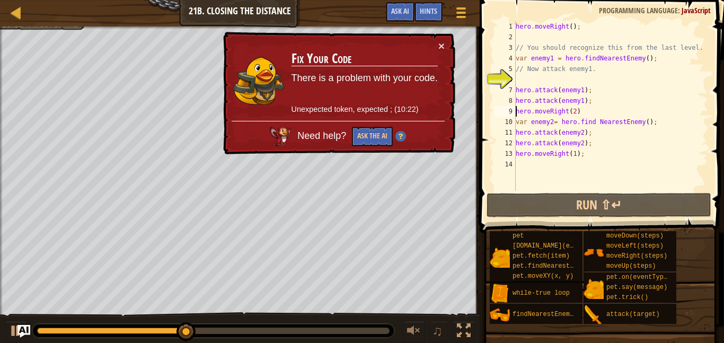
click at [516, 111] on div "hero . moveRight ( ) ; // You should recognize this from the last level. var en…" at bounding box center [611, 116] width 195 height 191
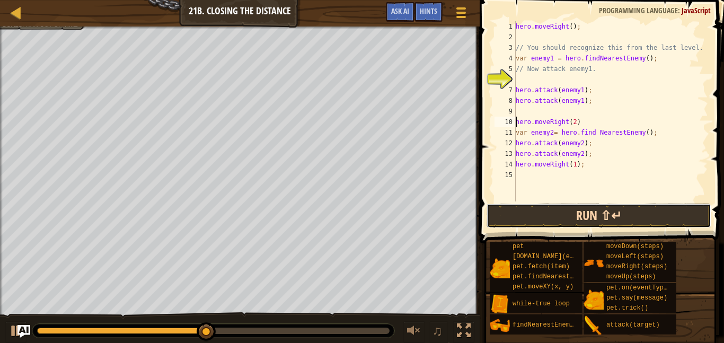
click at [557, 206] on button "Run ⇧↵" at bounding box center [599, 216] width 225 height 24
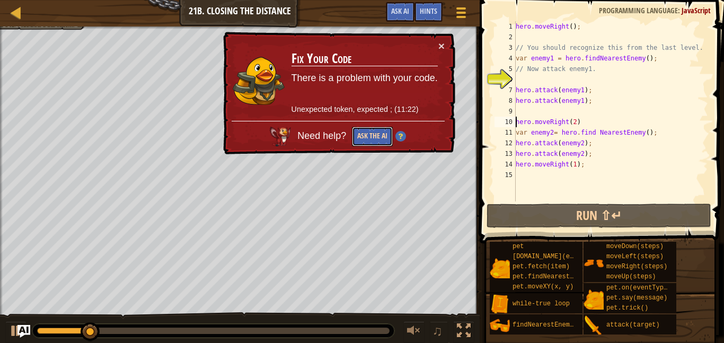
click at [373, 138] on button "Ask the AI" at bounding box center [372, 137] width 41 height 20
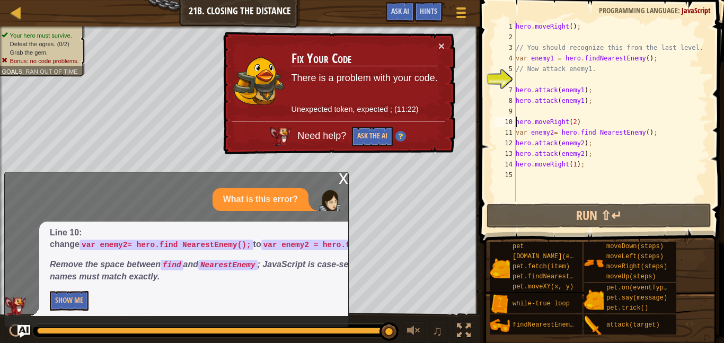
click at [598, 132] on div "hero . moveRight ( ) ; // You should recognize this from the last level. var en…" at bounding box center [611, 121] width 195 height 201
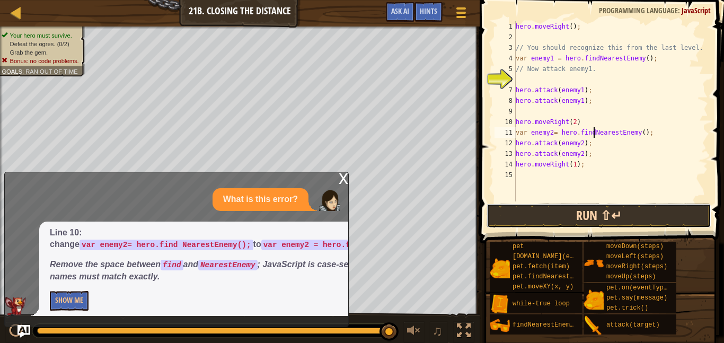
click at [585, 225] on button "Run ⇧↵" at bounding box center [599, 216] width 225 height 24
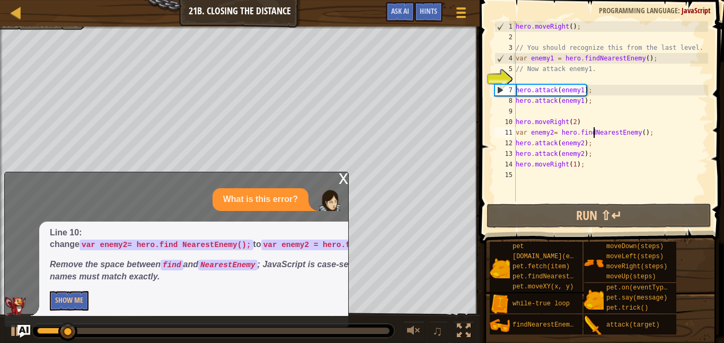
click at [342, 178] on div "x" at bounding box center [344, 177] width 10 height 11
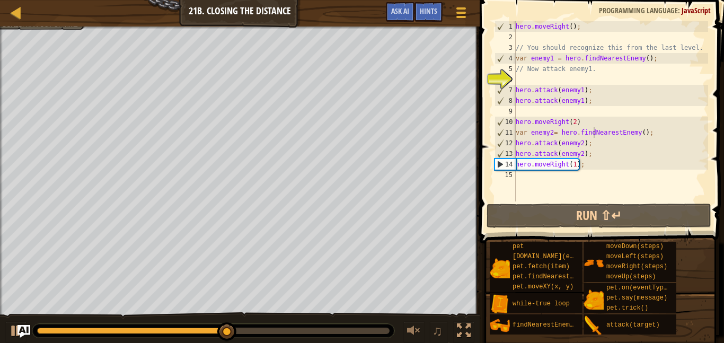
click at [612, 152] on div "hero . moveRight ( ) ; // You should recognize this from the last level. var en…" at bounding box center [611, 121] width 195 height 201
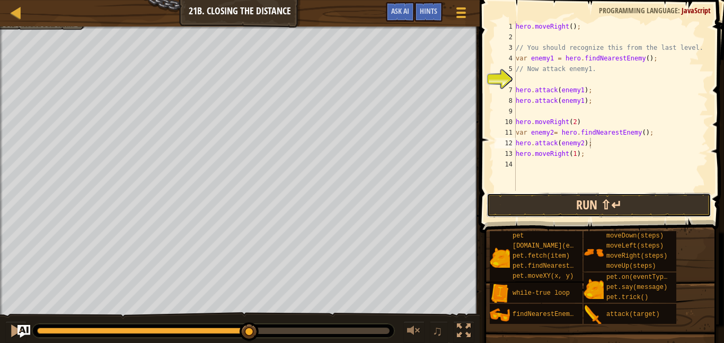
click at [566, 210] on button "Run ⇧↵" at bounding box center [599, 205] width 225 height 24
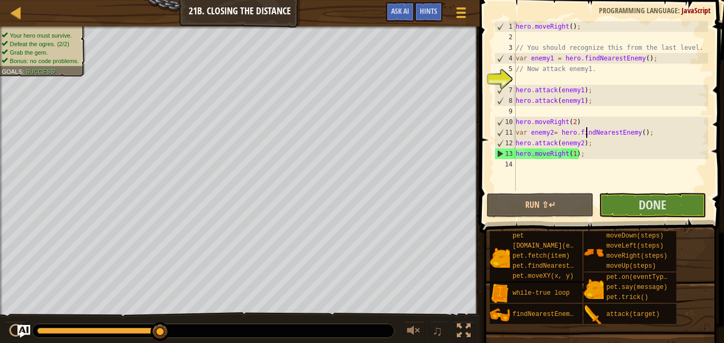
type textarea "hero.moveRight(2)"
type textarea "hero.attack(enemy1);"
click at [578, 122] on div "hero . moveRight ( ) ; // You should recognize this from the last level. var en…" at bounding box center [611, 116] width 195 height 191
type textarea "hero.moveRight(2)"
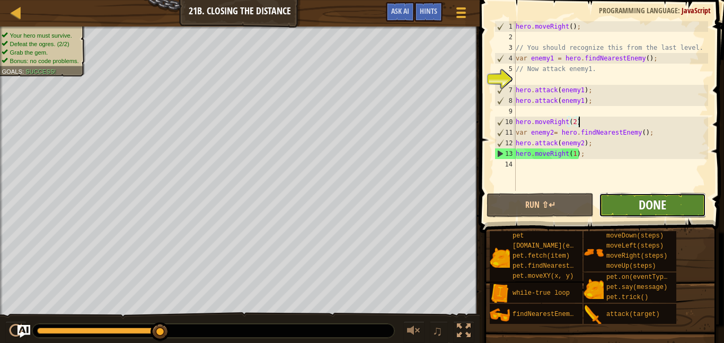
click at [645, 208] on span "Done" at bounding box center [653, 204] width 28 height 17
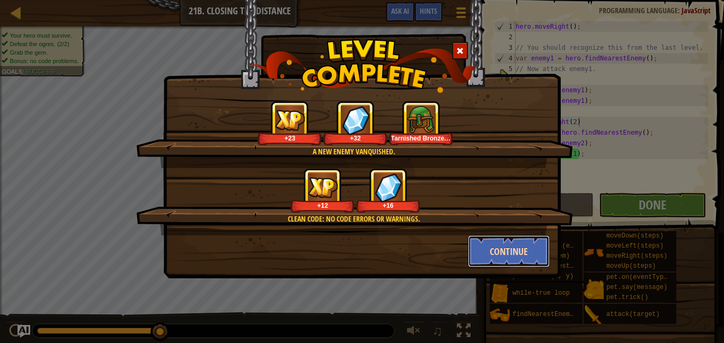
click at [525, 261] on button "Continue" at bounding box center [509, 251] width 82 height 32
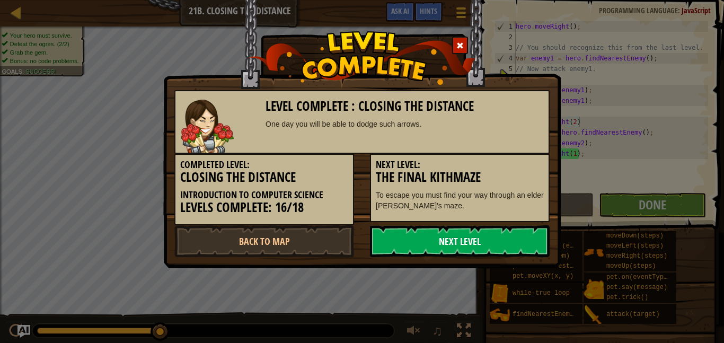
click at [479, 252] on link "Next Level" at bounding box center [460, 241] width 180 height 32
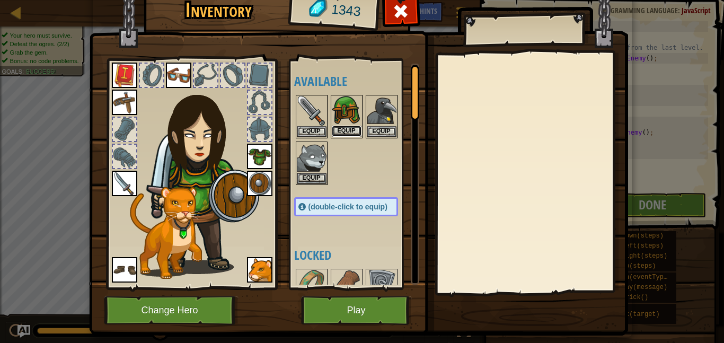
click at [345, 131] on button "Equip" at bounding box center [347, 131] width 30 height 11
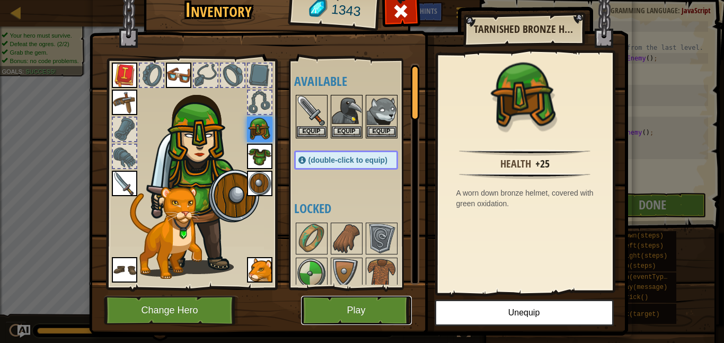
click at [357, 309] on button "Play" at bounding box center [356, 310] width 111 height 29
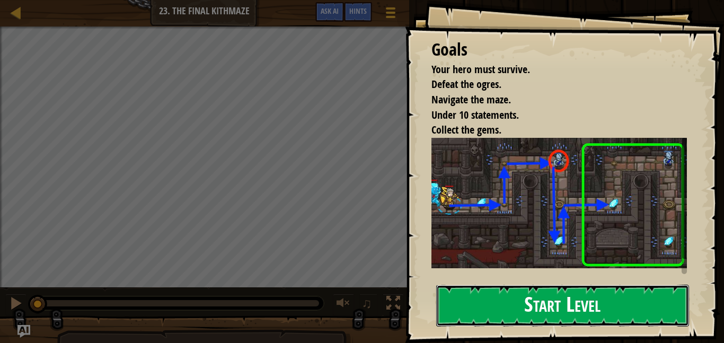
click at [455, 305] on button "Start Level" at bounding box center [562, 306] width 253 height 42
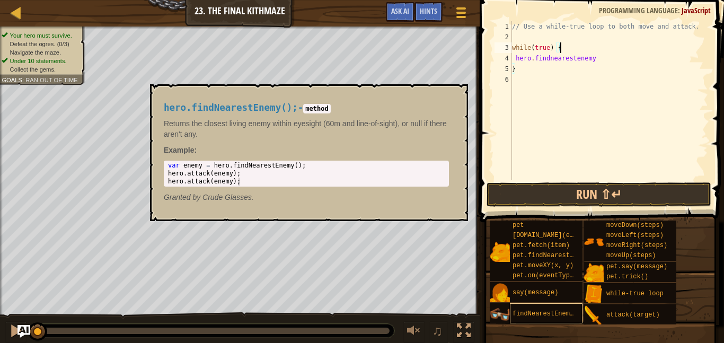
scroll to position [5, 6]
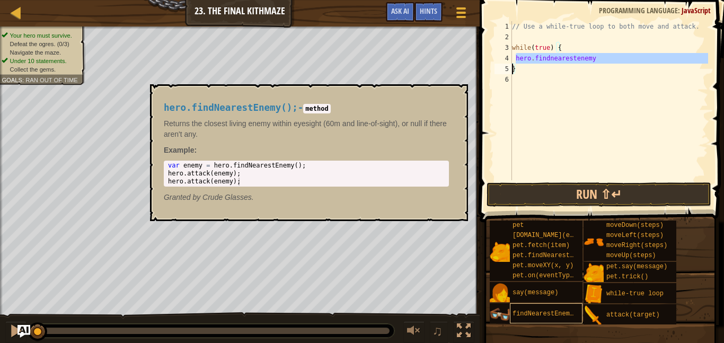
type textarea "hero.findnearestenemy"
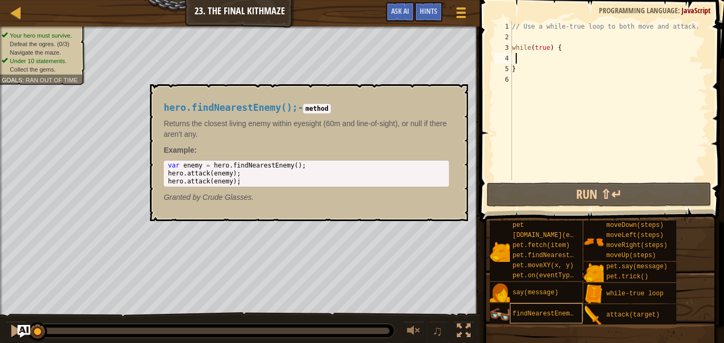
scroll to position [5, 0]
type textarea "}"
type textarea "while(true) {"
type textarea "c"
type textarea "v"
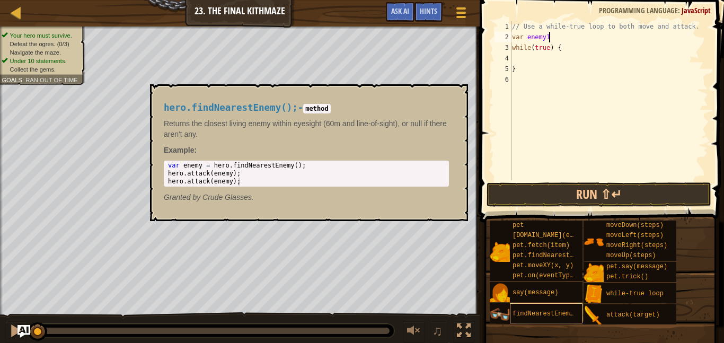
scroll to position [5, 5]
type textarea "var enemy1=hero.findnearestenemy"
type textarea "c"
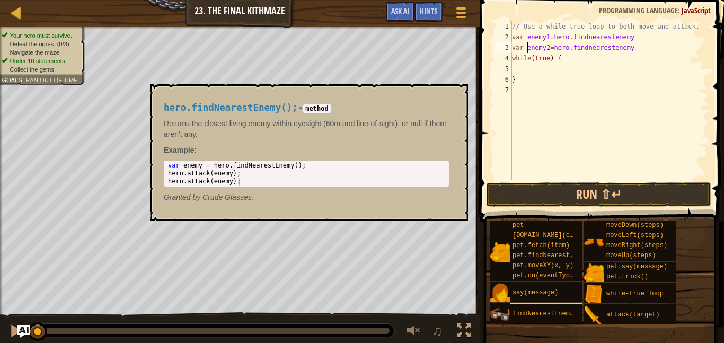
type textarea "while(true) {"
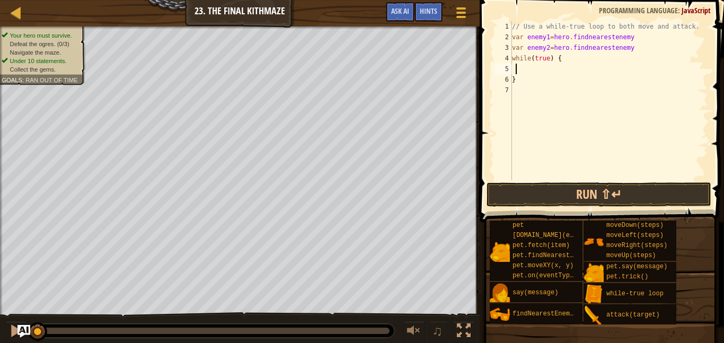
click at [522, 71] on div "// Use a while-true loop to both move and attack. var enemy1 = hero . findneare…" at bounding box center [609, 111] width 198 height 180
type textarea "hero.moveRight();"
type textarea "g"
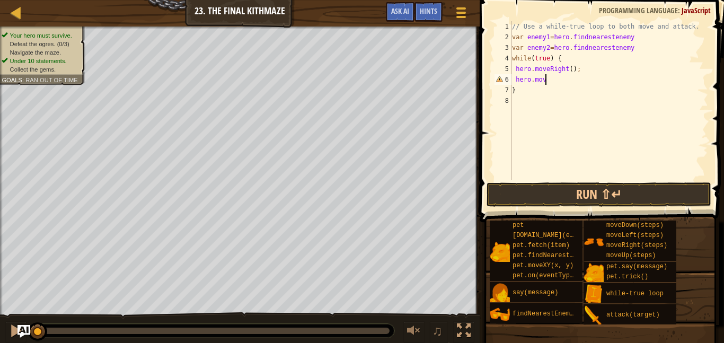
scroll to position [5, 5]
type textarea "hero.moveUp();"
type textarea "hero.Right();"
type textarea "hero.attack(enemy1)"
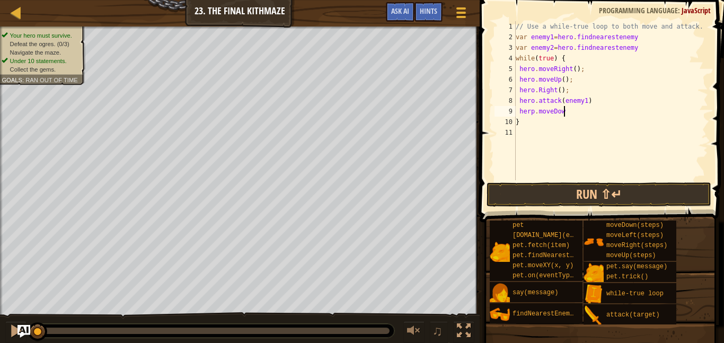
scroll to position [5, 7]
type textarea "herp.moveDown(2)"
click at [502, 198] on button "Run ⇧↵" at bounding box center [599, 194] width 225 height 24
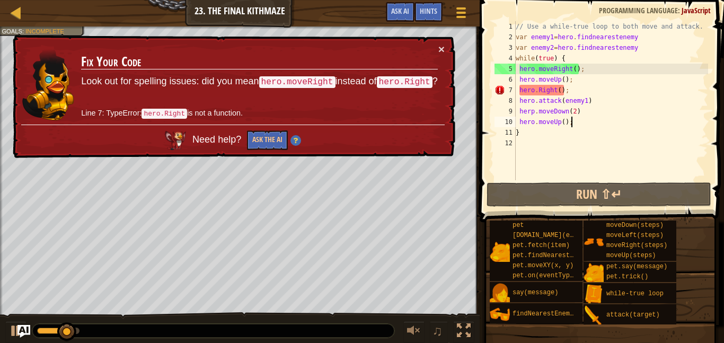
click at [539, 92] on div "// Use a while-true loop to both move and attack. var enemy1 = hero . findneare…" at bounding box center [611, 111] width 195 height 180
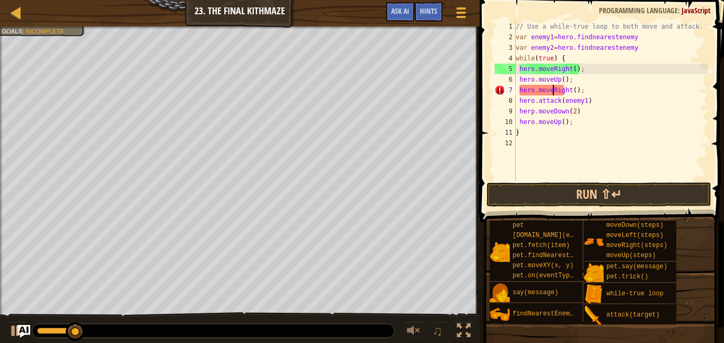
scroll to position [5, 5]
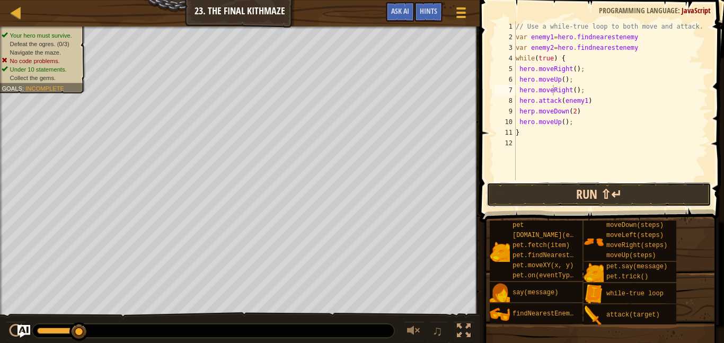
click at [560, 191] on button "Run ⇧↵" at bounding box center [599, 194] width 225 height 24
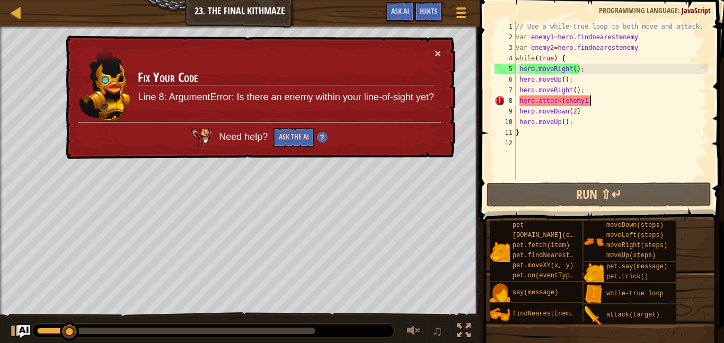
click at [604, 100] on div "// Use a while-true loop to both move and attack. var enemy1 = hero . findneare…" at bounding box center [611, 111] width 195 height 180
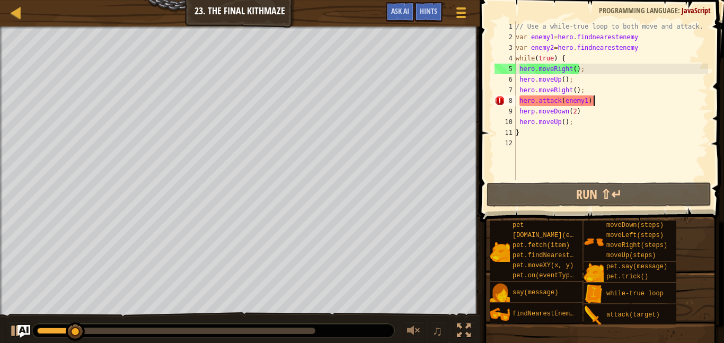
scroll to position [5, 11]
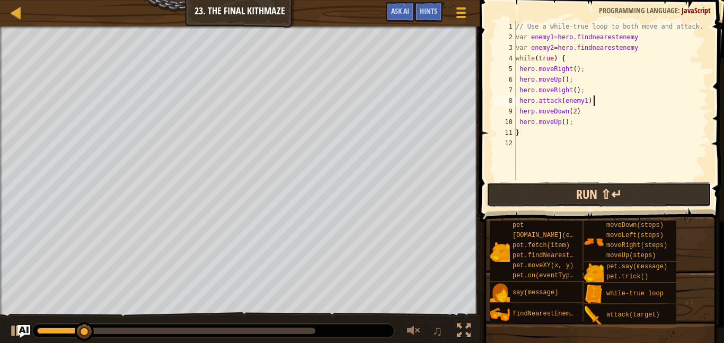
click at [551, 184] on button "Run ⇧↵" at bounding box center [599, 194] width 225 height 24
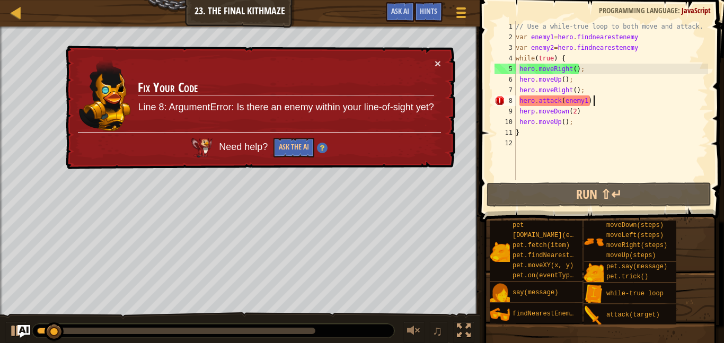
click at [590, 115] on div "// Use a while-true loop to both move and attack. var enemy1 = hero . findneare…" at bounding box center [611, 111] width 195 height 180
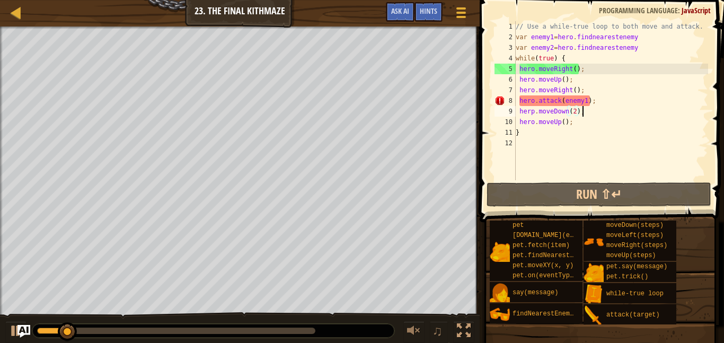
scroll to position [5, 9]
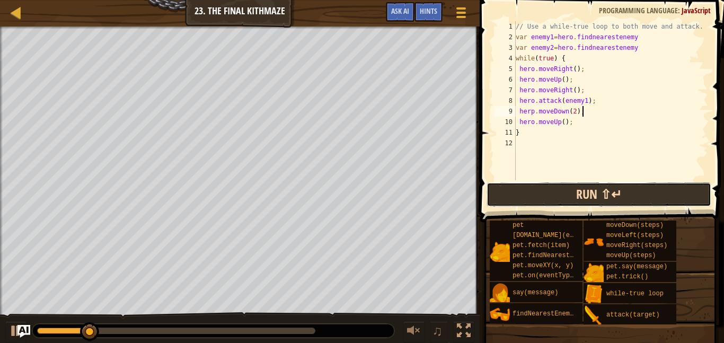
click at [555, 185] on button "Run ⇧↵" at bounding box center [599, 194] width 225 height 24
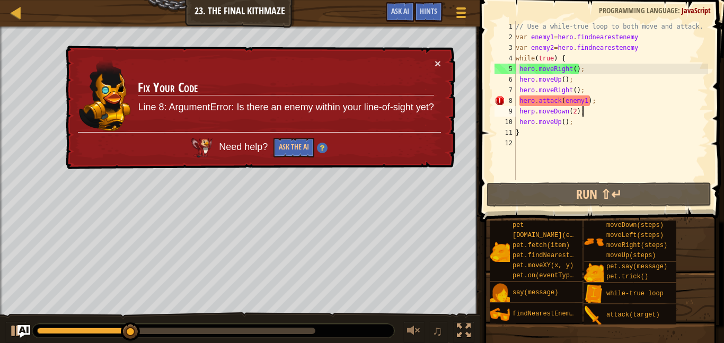
click at [432, 73] on td "Fix Your Code Line 8: ArgumentError: Is there an enemy within your line-of-sigh…" at bounding box center [285, 95] width 297 height 74
click at [435, 67] on button "×" at bounding box center [438, 63] width 6 height 11
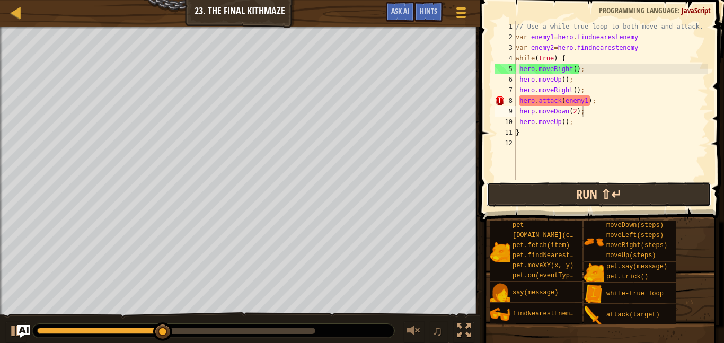
click at [525, 189] on button "Run ⇧↵" at bounding box center [599, 194] width 225 height 24
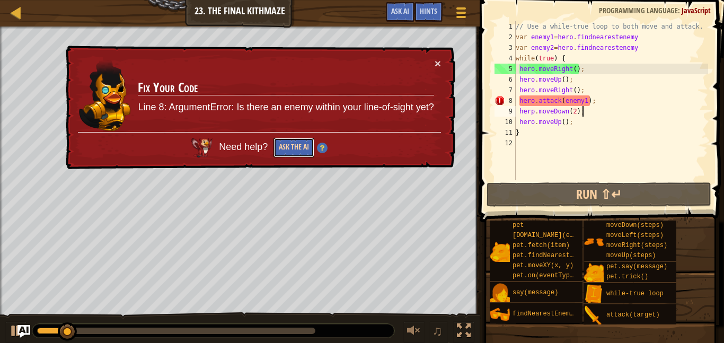
click at [301, 152] on button "Ask the AI" at bounding box center [294, 148] width 41 height 20
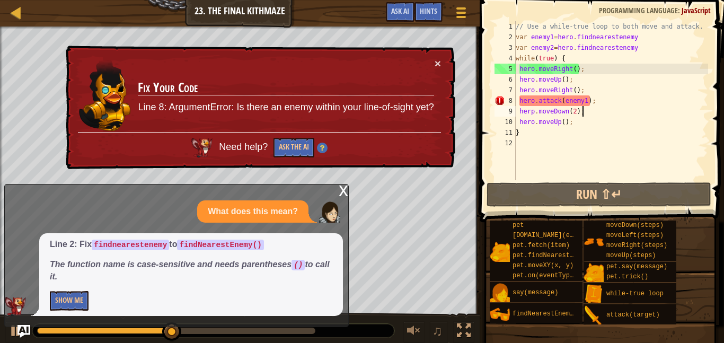
click at [642, 36] on div "// Use a while-true loop to both move and attack. var enemy1 = hero . findneare…" at bounding box center [611, 111] width 195 height 180
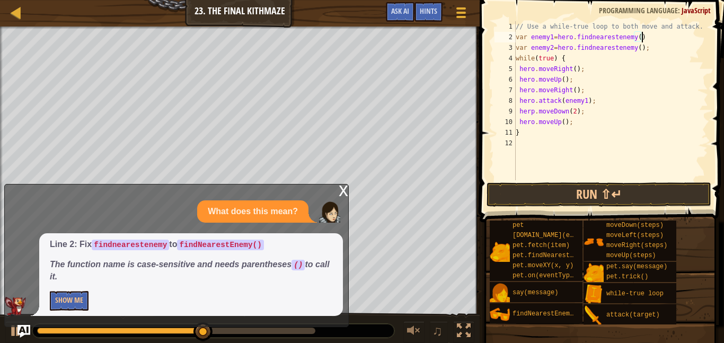
scroll to position [5, 19]
click at [599, 197] on button "Run ⇧↵" at bounding box center [599, 194] width 225 height 24
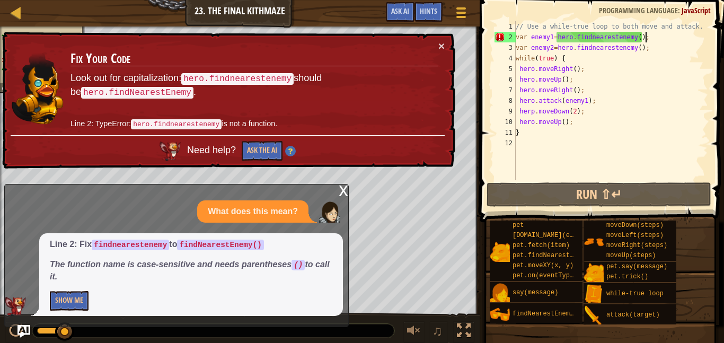
click at [594, 37] on div "// Use a while-true loop to both move and attack. var enemy1 = hero . findneare…" at bounding box center [611, 111] width 195 height 180
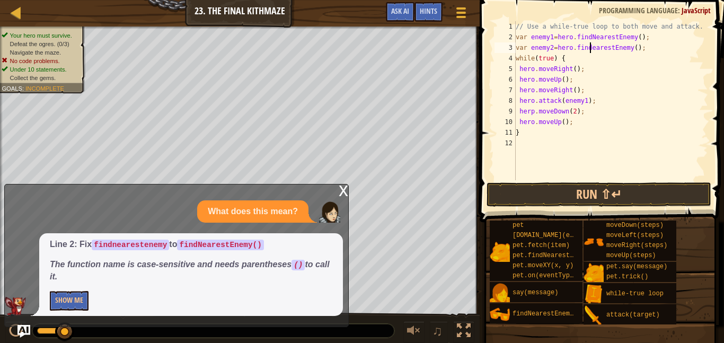
scroll to position [5, 11]
click at [575, 196] on button "Run ⇧↵" at bounding box center [599, 194] width 225 height 24
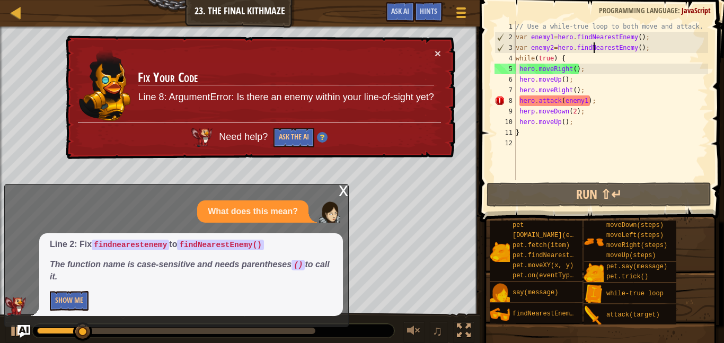
click at [443, 57] on div "× Fix Your Code Line 8: ArgumentError: Is there an enemy within your line-of-si…" at bounding box center [260, 98] width 392 height 124
click at [282, 145] on button "Ask the AI" at bounding box center [294, 138] width 41 height 20
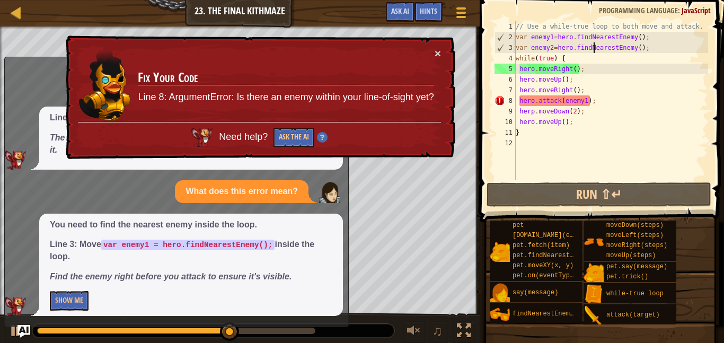
click at [535, 113] on div "// Use a while-true loop to both move and attack. var enemy1 = hero . findNeare…" at bounding box center [611, 111] width 195 height 180
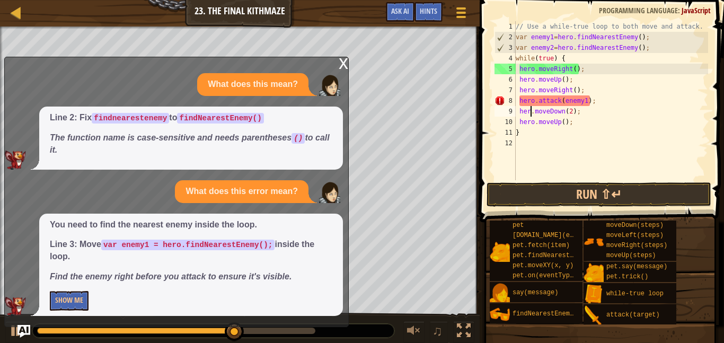
type textarea "hero.moveDown(2);"
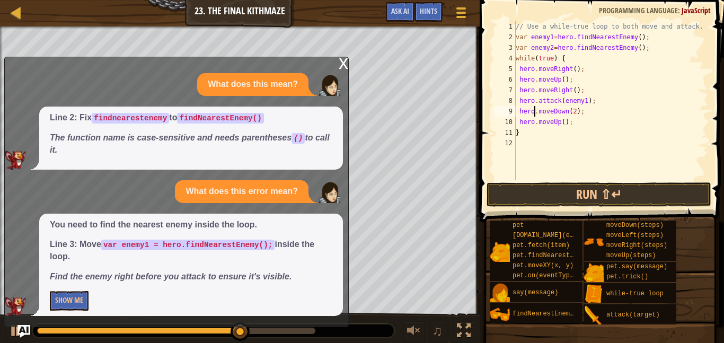
click at [542, 174] on div "// Use a while-true loop to both move and attack. var enemy1 = hero . findNeare…" at bounding box center [611, 111] width 195 height 180
click at [561, 193] on button "Run ⇧↵" at bounding box center [599, 194] width 225 height 24
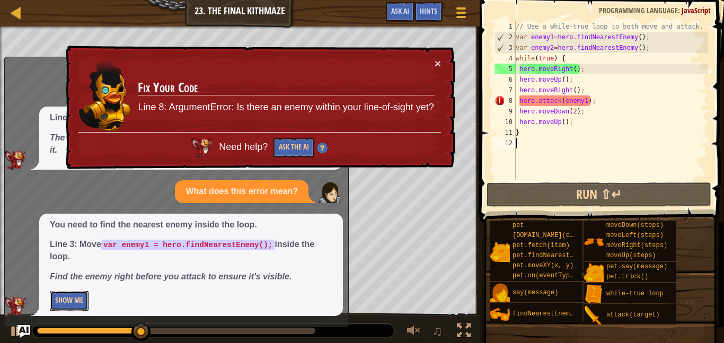
click at [73, 303] on button "Show Me" at bounding box center [69, 301] width 39 height 20
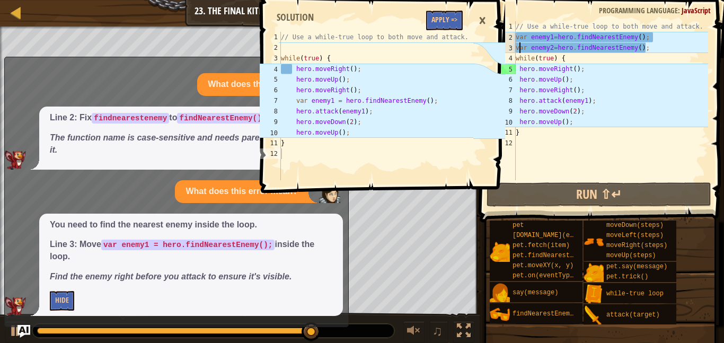
click at [521, 44] on div "// Use a while-true loop to both move and attack. var enemy1 = hero . findNeare…" at bounding box center [611, 111] width 195 height 180
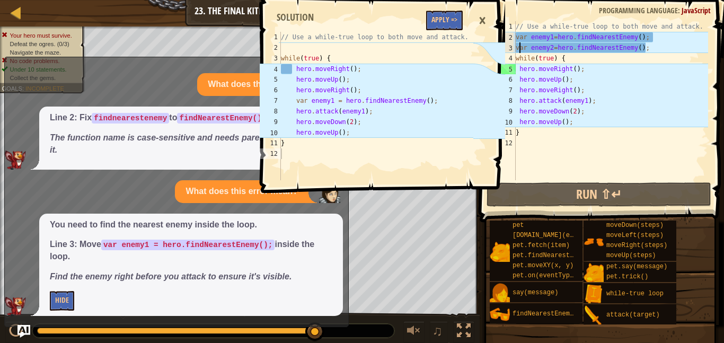
click at [519, 37] on div "// Use a while-true loop to both move and attack. var enemy1 = hero . findNeare…" at bounding box center [611, 111] width 195 height 180
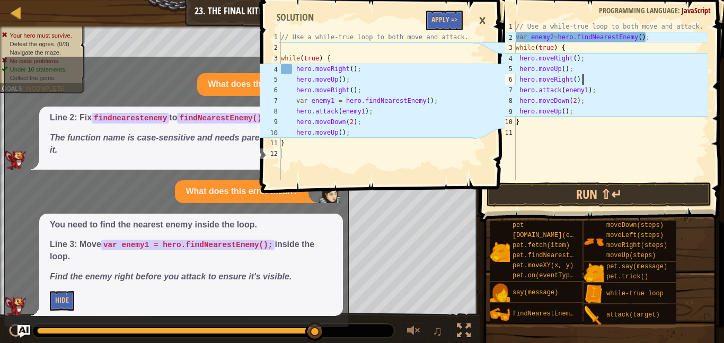
click at [587, 81] on div "// Use a while-true loop to both move and attack. var enemy2 = hero . findNeare…" at bounding box center [611, 111] width 195 height 180
type textarea "hero.moveRight();"
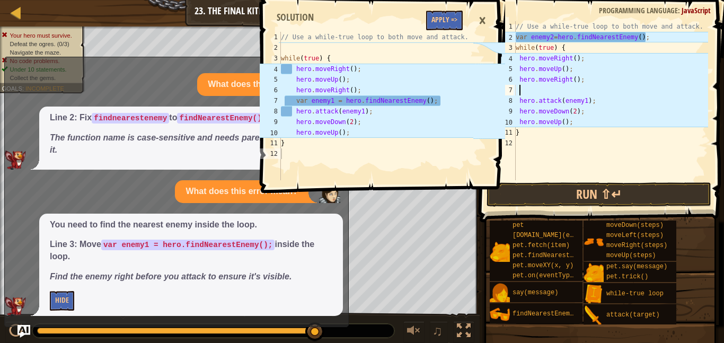
paste textarea
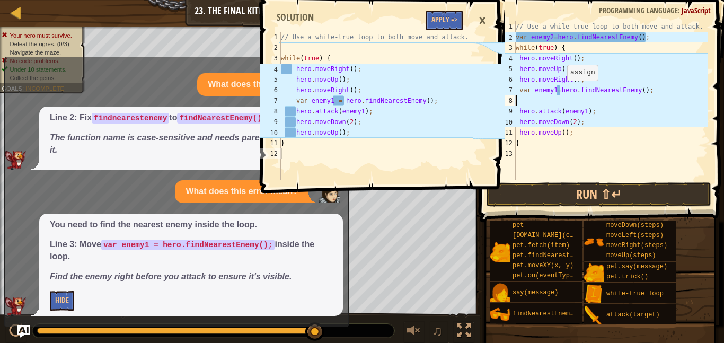
click at [560, 91] on div "// Use a while-true loop to both move and attack. var enemy2 = hero . findNeare…" at bounding box center [611, 111] width 195 height 180
click at [646, 51] on div "// Use a while-true loop to both move and attack. var enemy2 = hero . findNeare…" at bounding box center [611, 111] width 195 height 180
click at [654, 34] on div "// Use a while-true loop to both move and attack. var enemy2 = hero . findNeare…" at bounding box center [611, 111] width 195 height 180
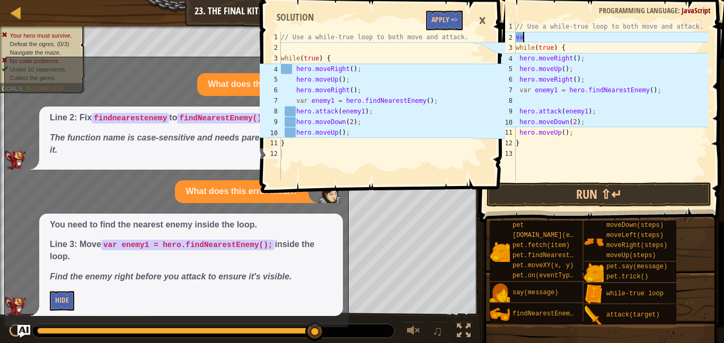
type textarea "v"
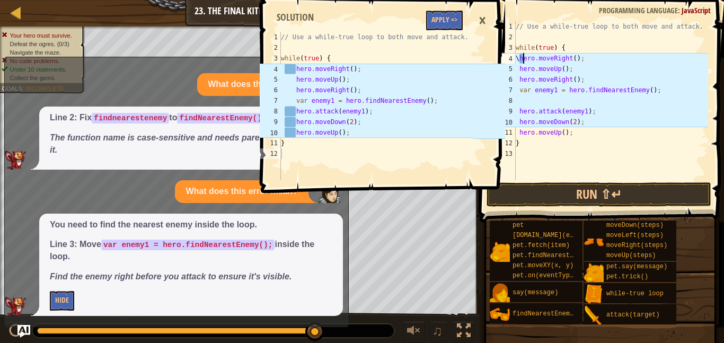
scroll to position [5, 1]
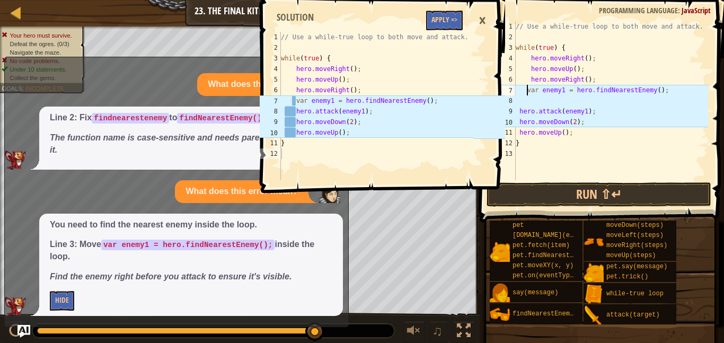
type textarea "var enemy1 = hero.findNearestEnemy();"
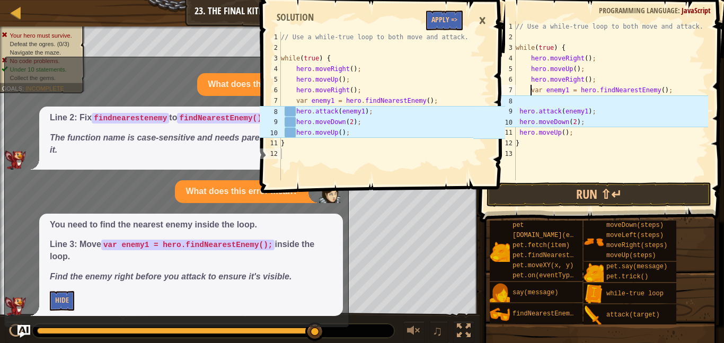
scroll to position [5, 0]
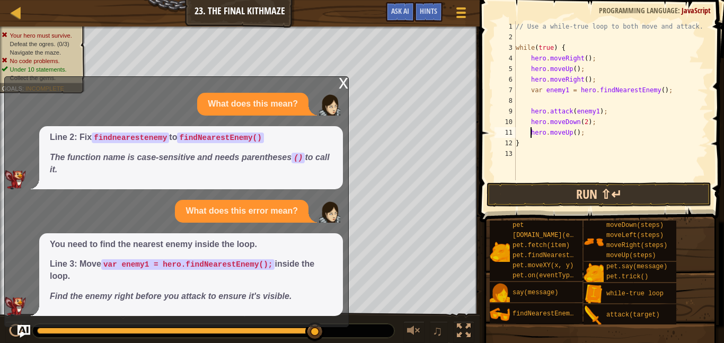
type textarea "hero.moveUp();"
click at [636, 196] on button "Run ⇧↵" at bounding box center [599, 194] width 225 height 24
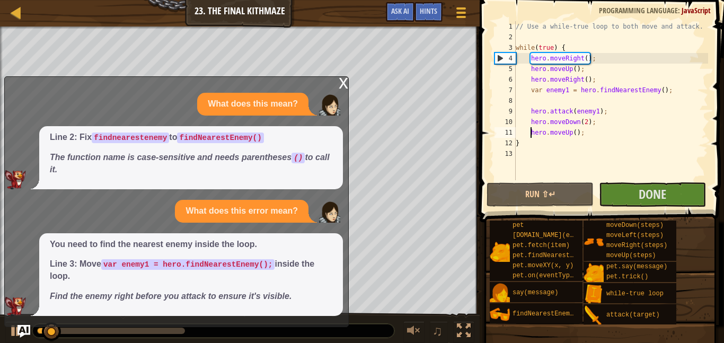
click at [347, 87] on div "x" at bounding box center [344, 82] width 10 height 11
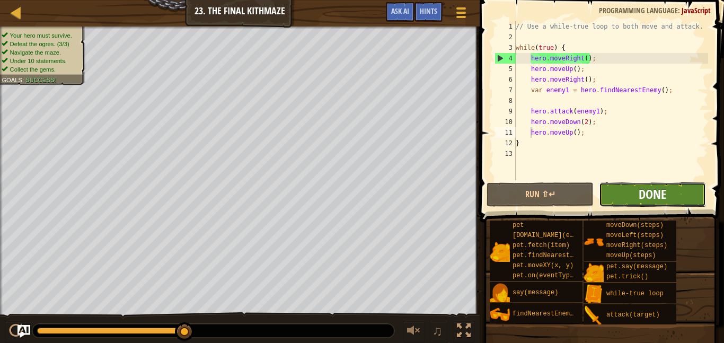
click at [648, 192] on span "Done" at bounding box center [653, 194] width 28 height 17
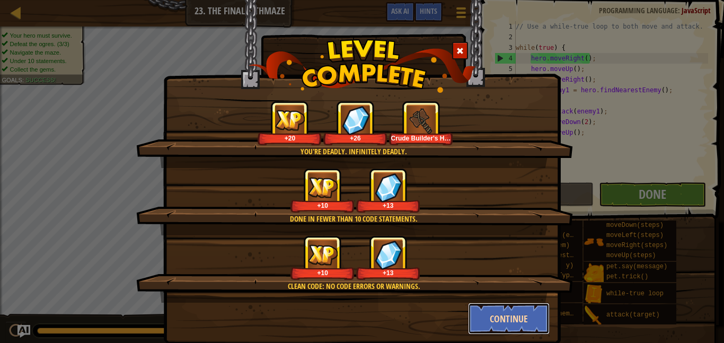
click at [511, 317] on button "Continue" at bounding box center [509, 319] width 82 height 32
